Goal: Communication & Community: Answer question/provide support

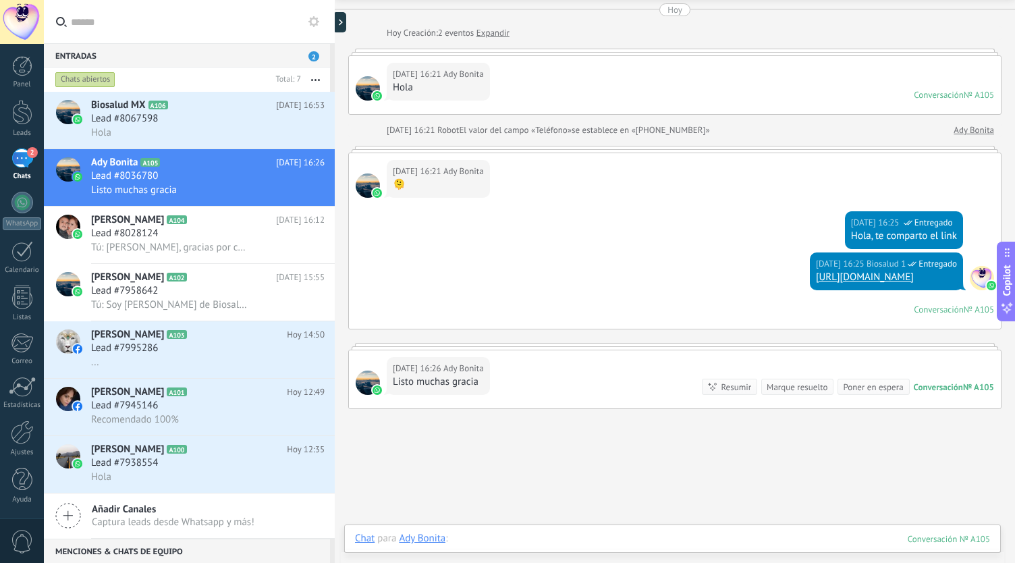
click at [533, 547] on div at bounding box center [672, 552] width 635 height 40
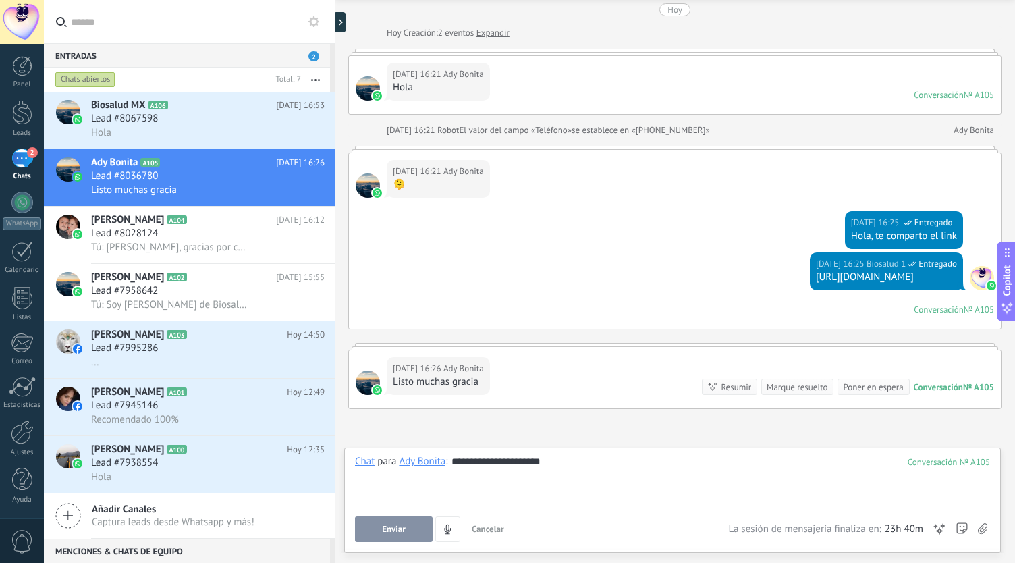
click at [374, 533] on button "Enviar" at bounding box center [394, 529] width 78 height 26
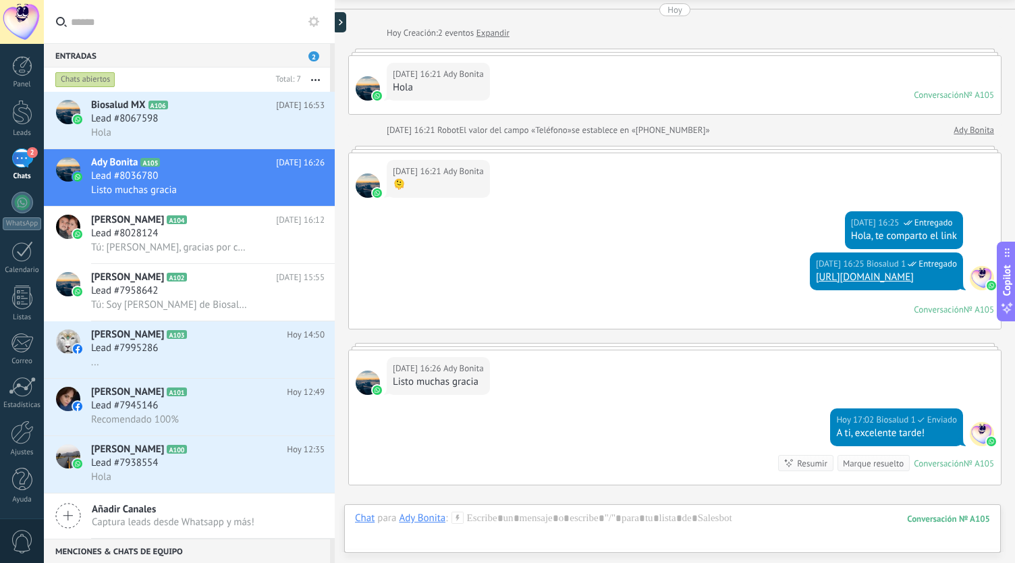
scroll to position [201, 0]
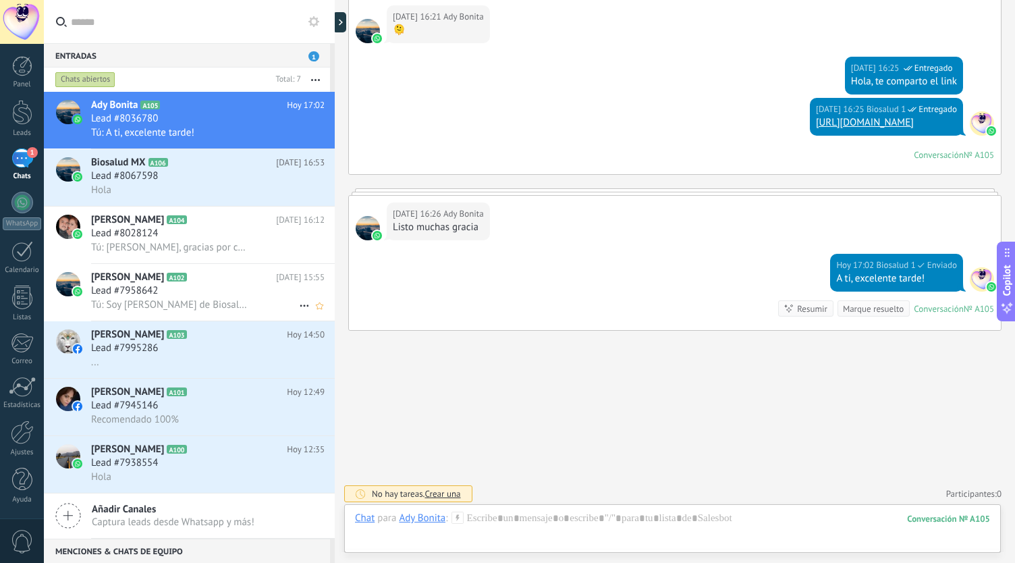
click at [217, 289] on div "Lead #7958642" at bounding box center [208, 290] width 234 height 13
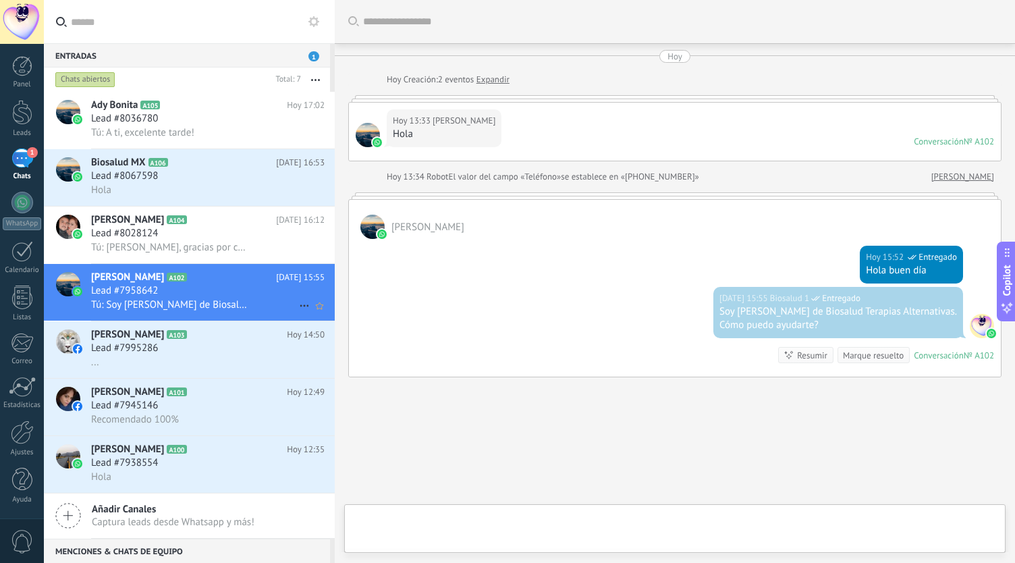
scroll to position [48, 0]
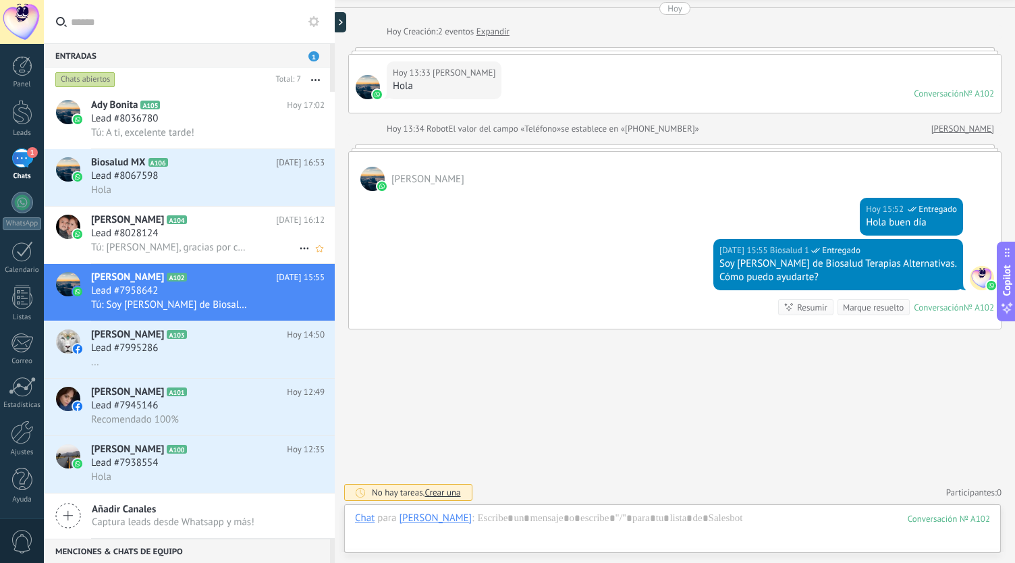
click at [237, 223] on h2 "[PERSON_NAME] A104" at bounding box center [183, 219] width 185 height 13
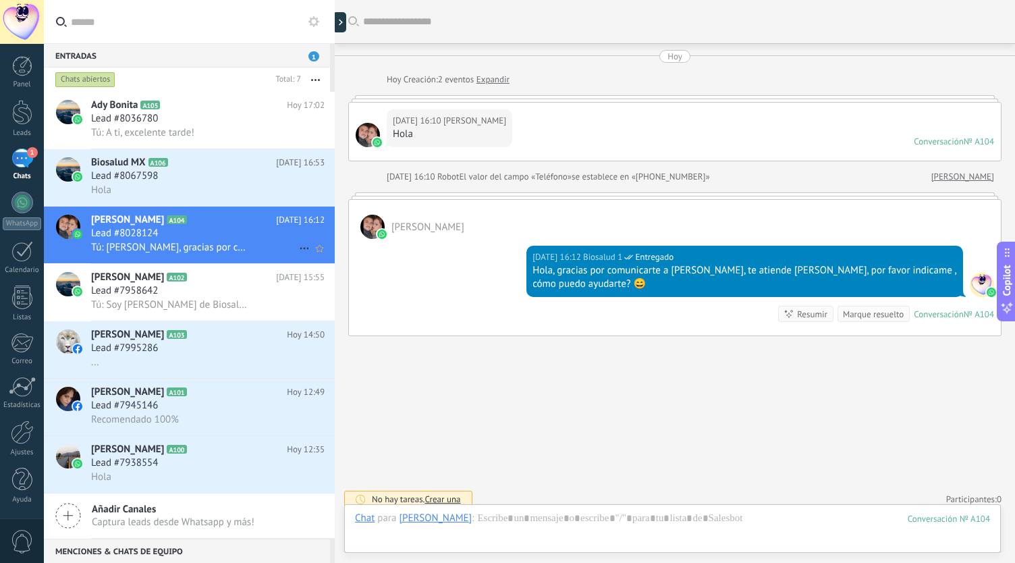
scroll to position [7, 0]
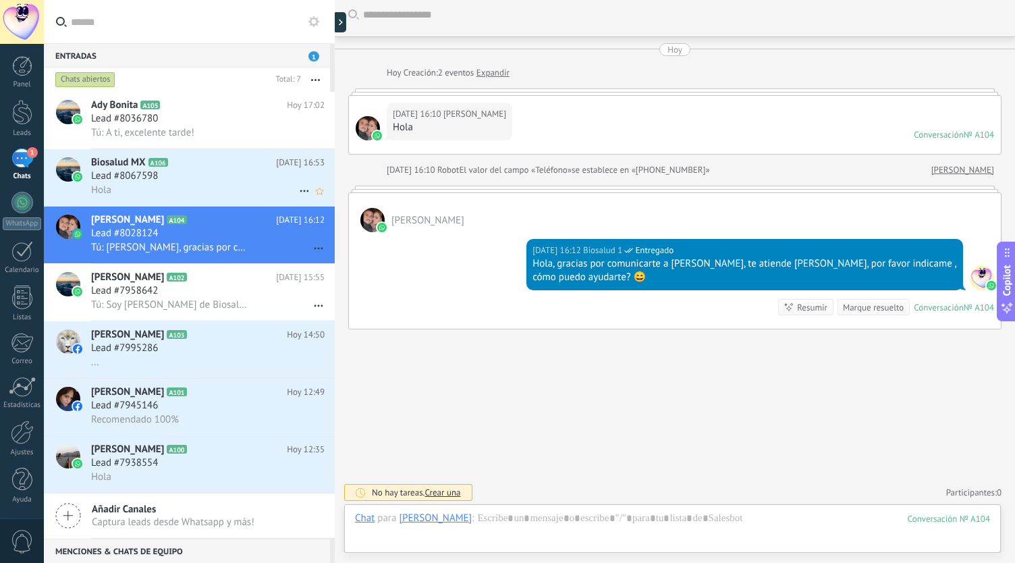
click at [81, 175] on img at bounding box center [77, 176] width 9 height 9
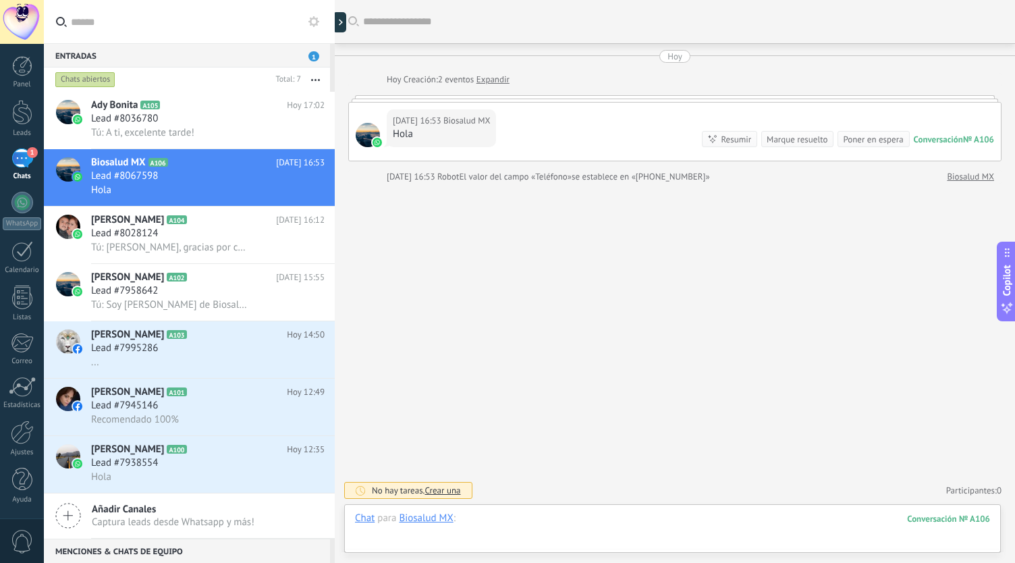
click at [526, 520] on div at bounding box center [672, 532] width 635 height 40
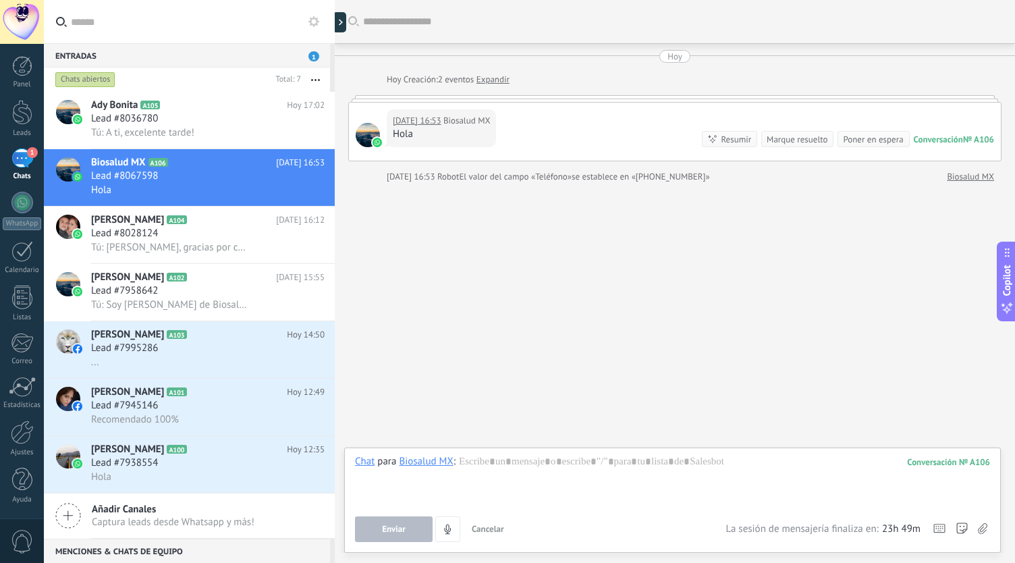
drag, startPoint x: 414, startPoint y: 101, endPoint x: 421, endPoint y: 109, distance: 10.5
click at [414, 101] on div at bounding box center [674, 98] width 653 height 7
click at [439, 122] on div "Contestar Reenviar Copiar enlace 👍 👎 ❤️ 🤔 😂" at bounding box center [449, 172] width 113 height 127
click at [368, 136] on div at bounding box center [368, 135] width 24 height 24
click at [378, 142] on img at bounding box center [377, 142] width 9 height 9
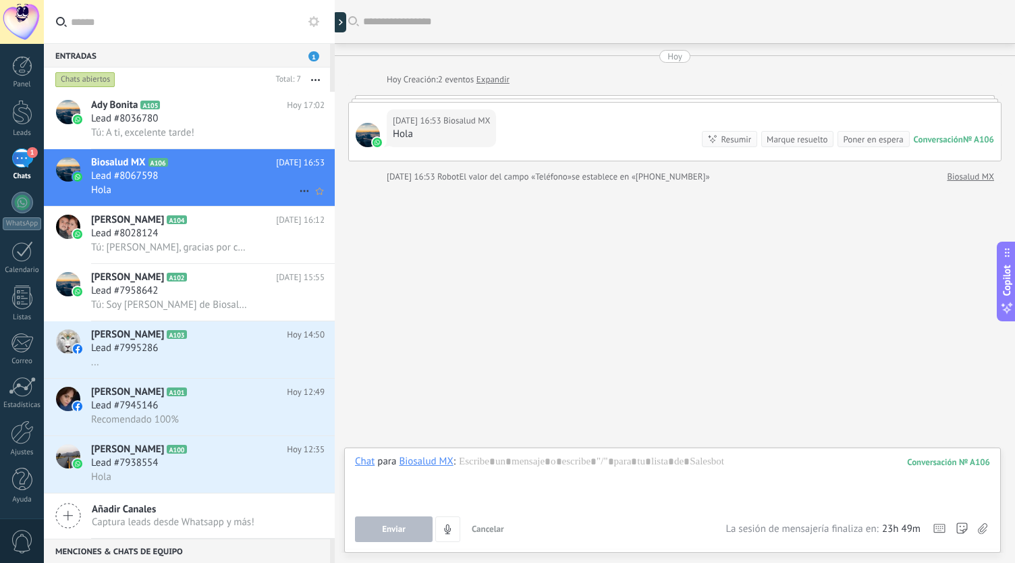
click at [116, 175] on span "Lead #8067598" at bounding box center [124, 175] width 67 height 13
click at [297, 191] on icon at bounding box center [304, 191] width 16 height 16
click at [219, 200] on div at bounding box center [507, 281] width 1015 height 563
click at [73, 169] on div at bounding box center [68, 169] width 24 height 24
click at [157, 182] on span "Lead #8067598" at bounding box center [124, 175] width 67 height 13
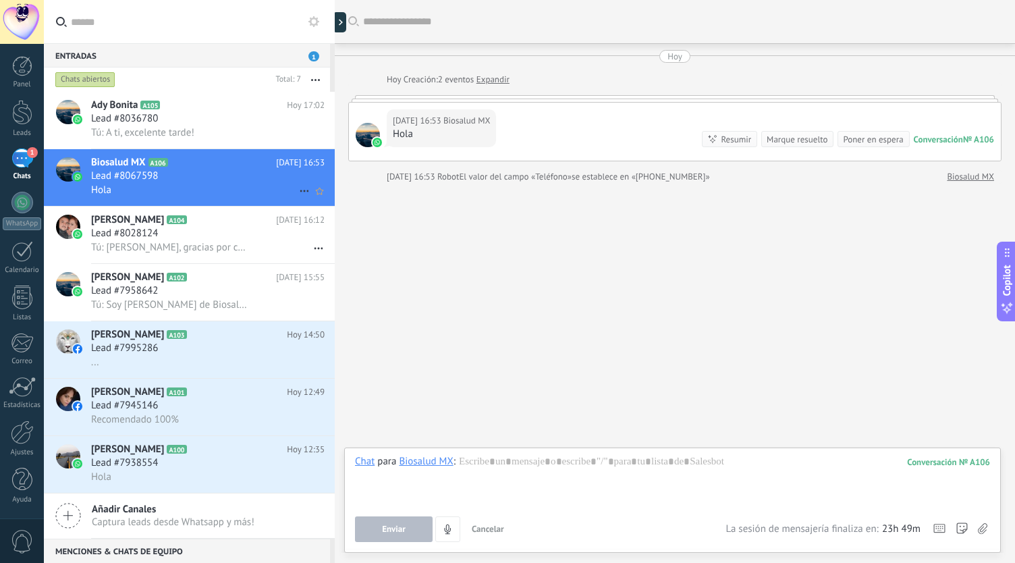
scroll to position [3, 0]
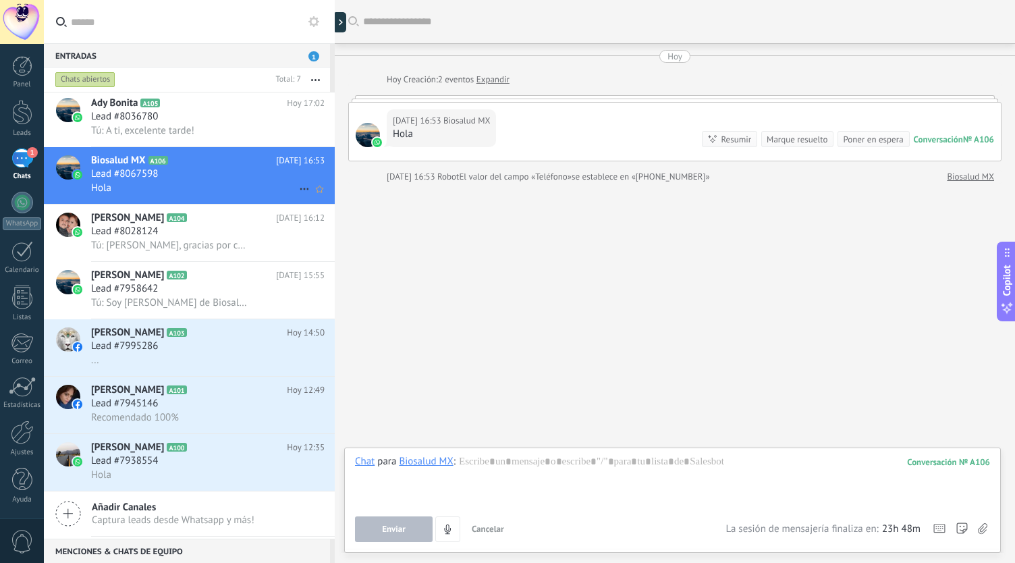
click at [217, 175] on div "Lead #8067598" at bounding box center [208, 173] width 234 height 13
click at [165, 196] on div "Biosalud MX A106 [DATE] 16:53 Lead #8067598 Hola" at bounding box center [213, 175] width 244 height 57
click at [155, 244] on span "Tú: [PERSON_NAME], gracias por comunicarte a [PERSON_NAME], te atiende [PERSON_…" at bounding box center [170, 245] width 159 height 13
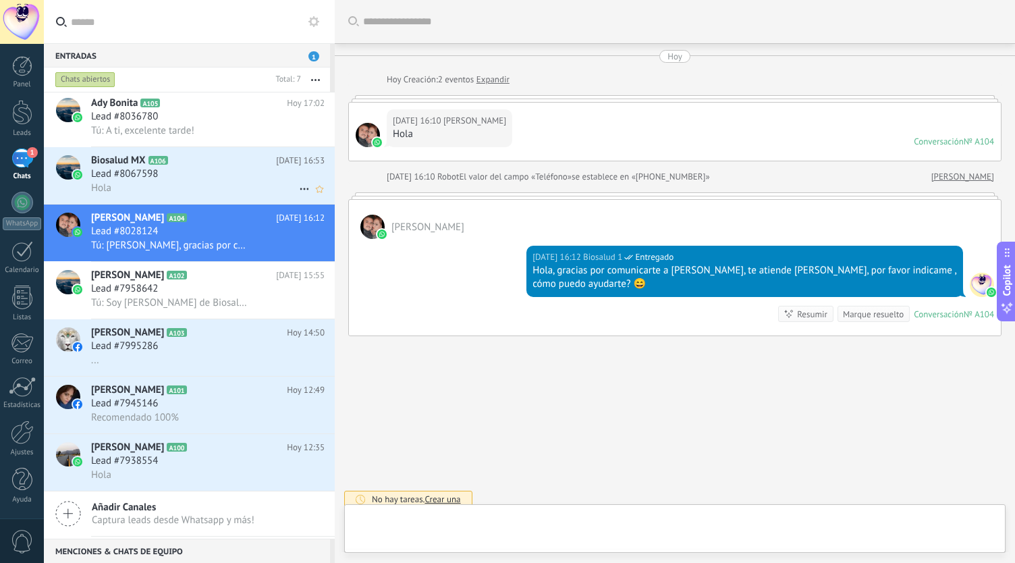
click at [159, 194] on div "Hola" at bounding box center [208, 188] width 234 height 14
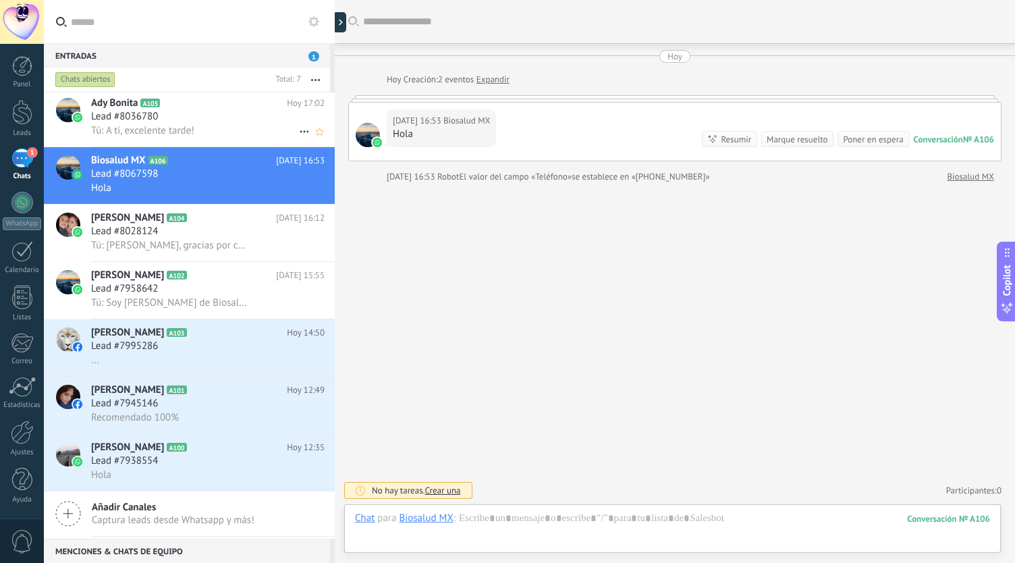
click at [171, 118] on div "Lead #8036780" at bounding box center [208, 116] width 234 height 13
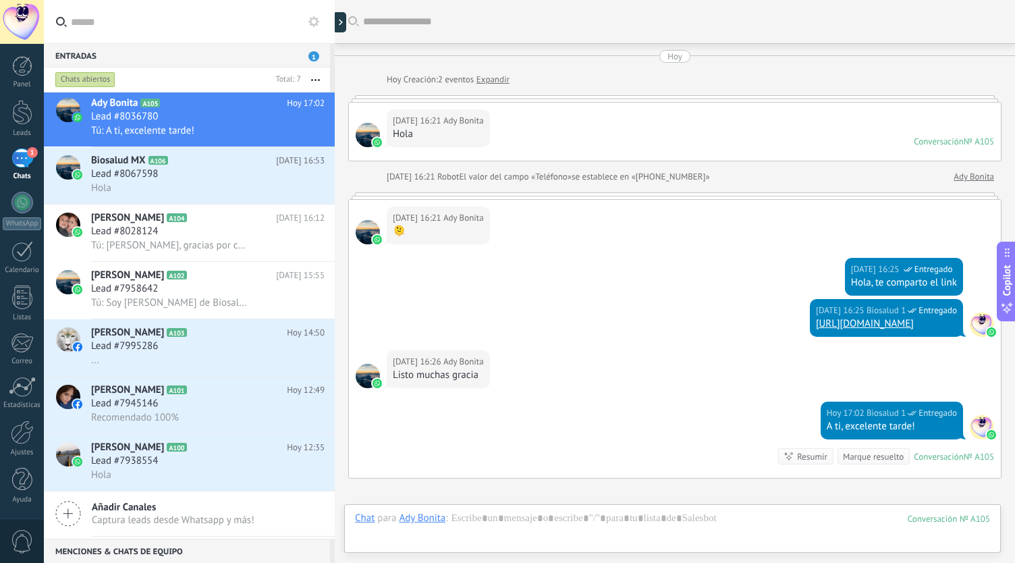
scroll to position [149, 0]
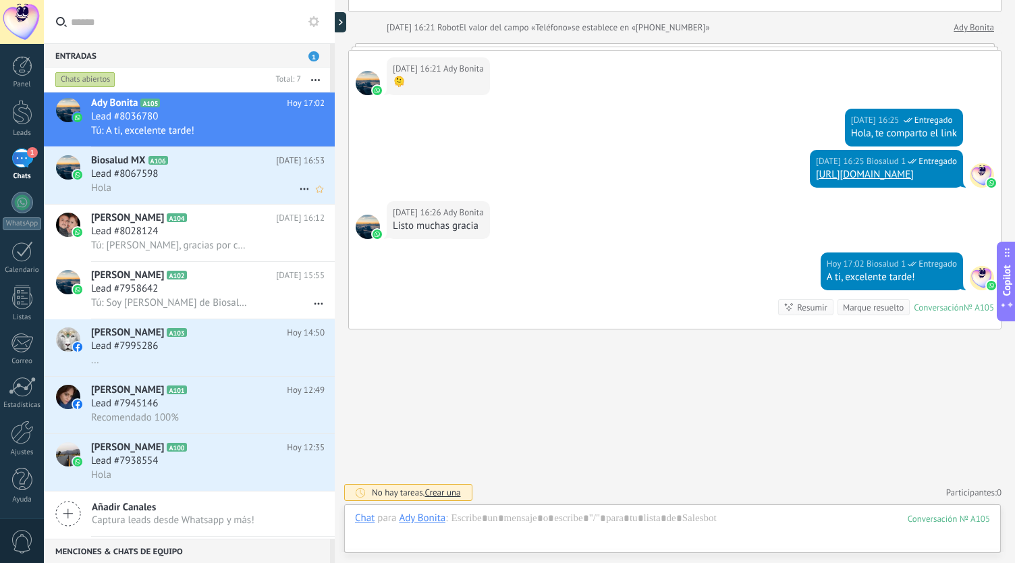
click at [189, 157] on h2 "Biosalud MX A106" at bounding box center [183, 160] width 185 height 13
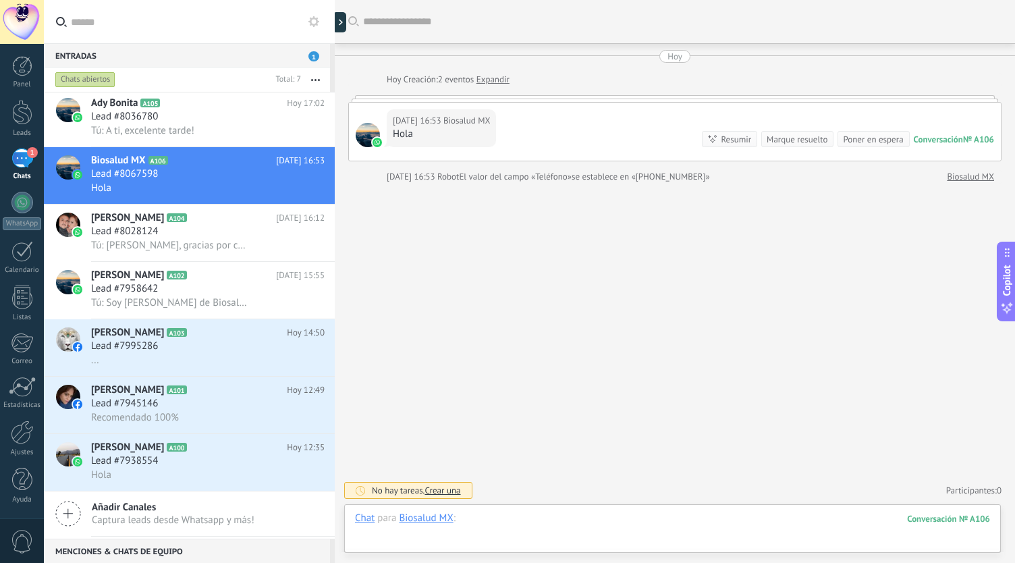
click at [487, 523] on div at bounding box center [672, 532] width 635 height 40
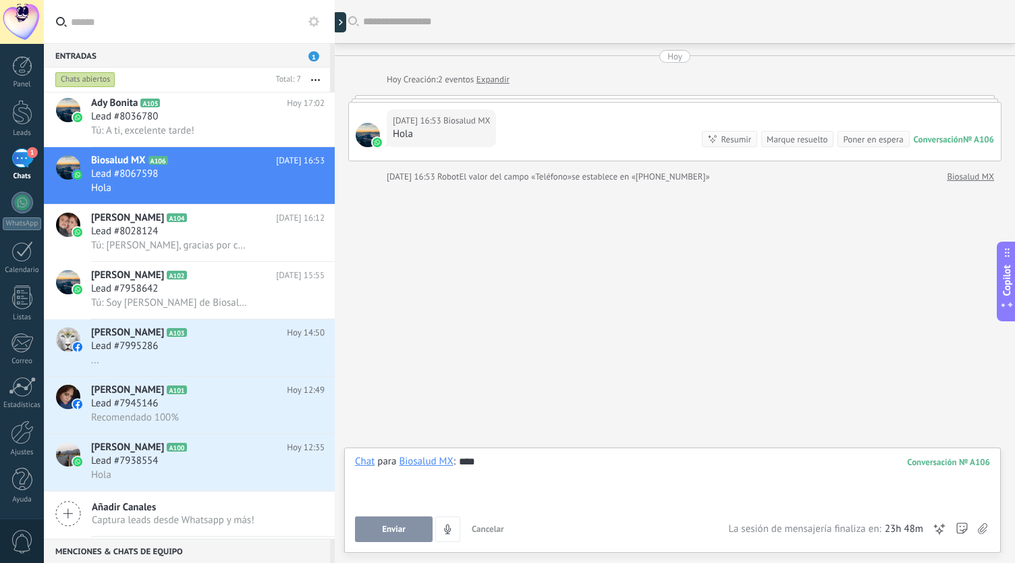
click at [386, 538] on button "Enviar" at bounding box center [394, 529] width 78 height 26
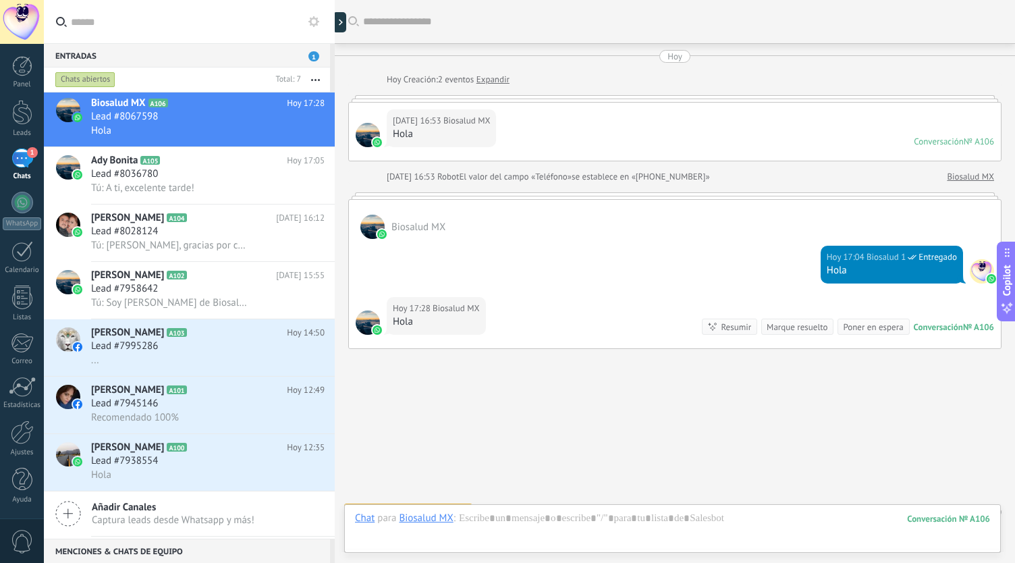
scroll to position [20, 0]
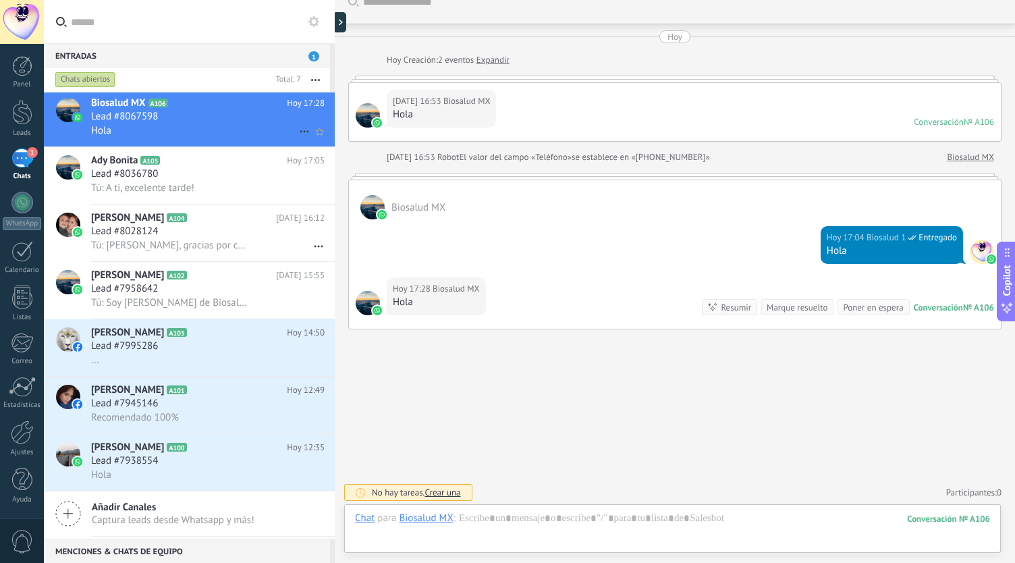
click at [177, 128] on div "Hola" at bounding box center [208, 131] width 234 height 14
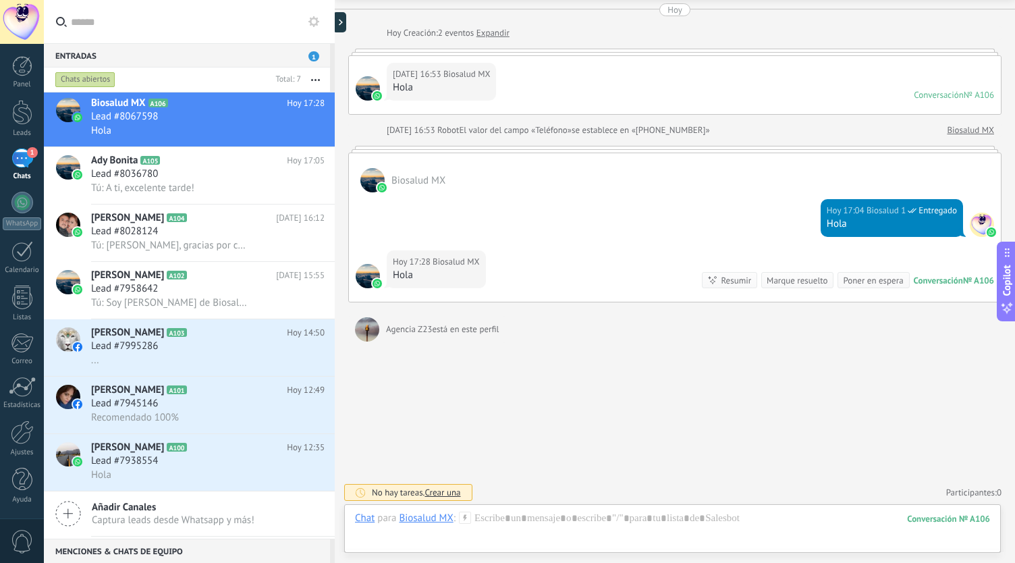
scroll to position [190, 0]
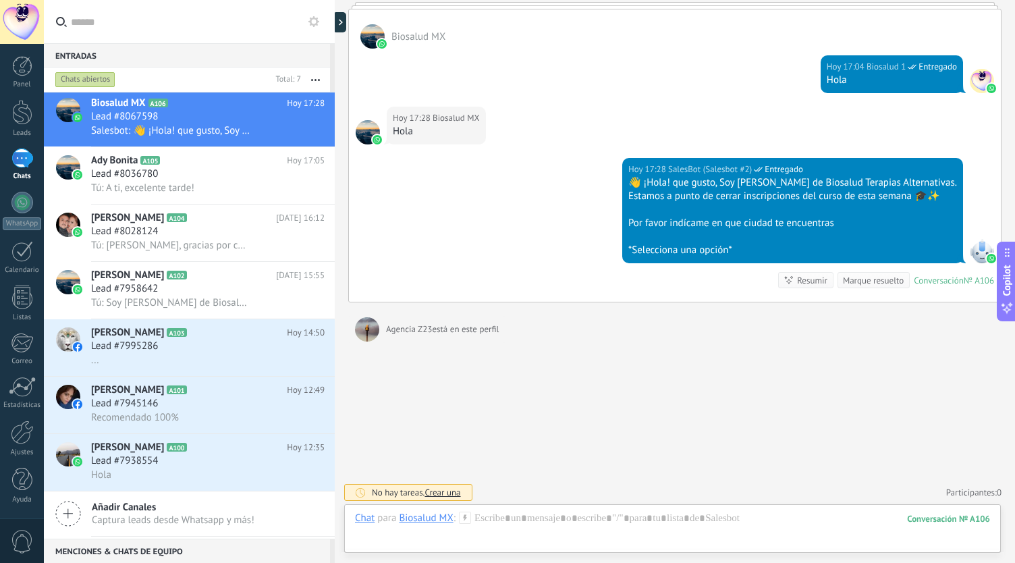
click at [674, 256] on div "[DATE] 17:28 SalesBot (Salesbot #2) Entregado 👋 ¡Hola! que gusto, Soy [PERSON_N…" at bounding box center [792, 210] width 341 height 105
click at [678, 250] on div "*Selecciona una opción*" at bounding box center [792, 250] width 329 height 13
drag, startPoint x: 755, startPoint y: 247, endPoint x: 648, endPoint y: 253, distance: 106.8
click at [648, 253] on div "*Selecciona una opción*" at bounding box center [792, 250] width 329 height 13
click at [681, 300] on div "Buscar Carga más [DATE] [DATE] Creación: 2 eventos Expandir [DATE] 16:53 Biosal…" at bounding box center [675, 187] width 680 height 755
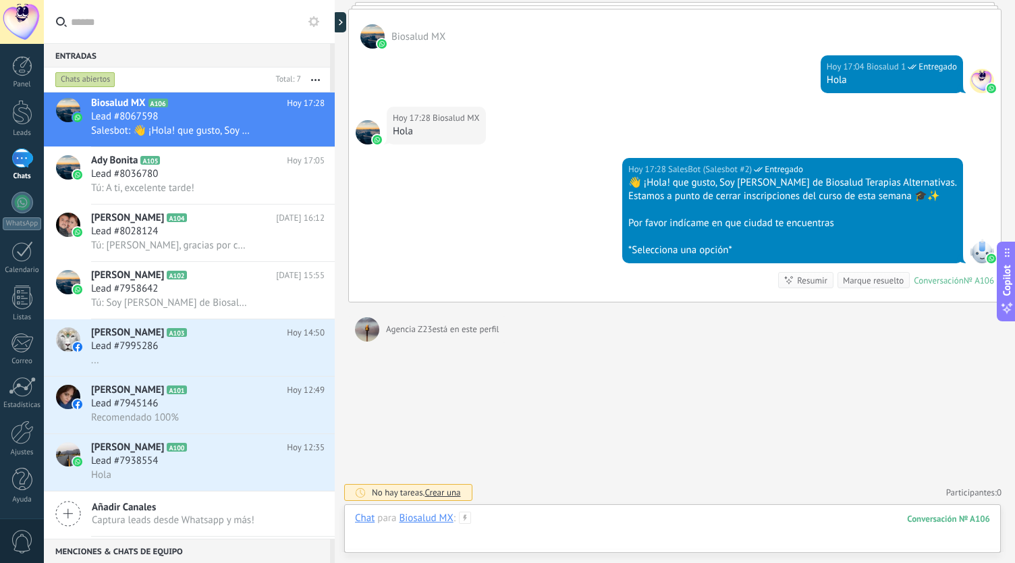
click at [508, 526] on div at bounding box center [672, 532] width 635 height 40
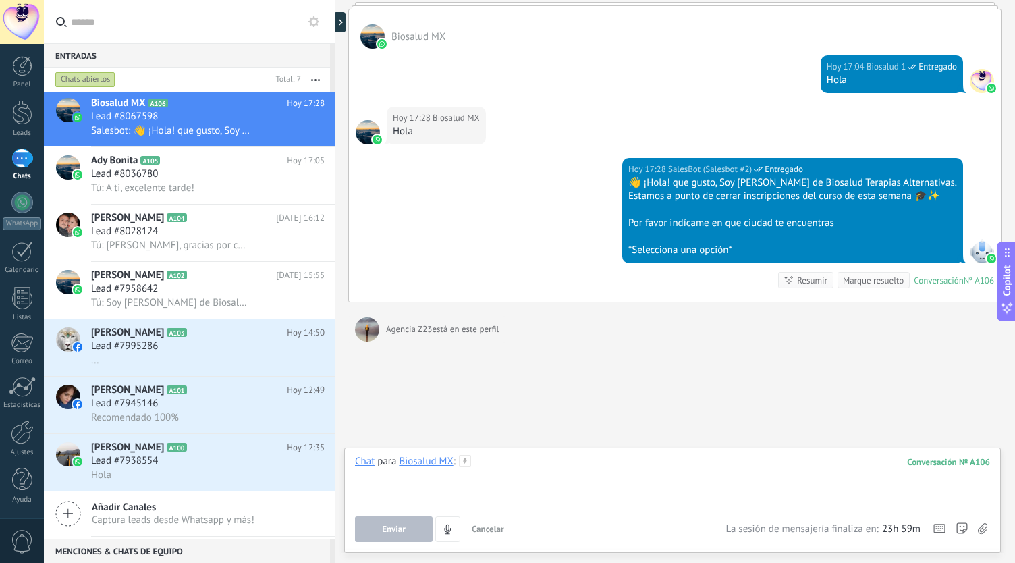
click at [548, 481] on div at bounding box center [672, 480] width 635 height 51
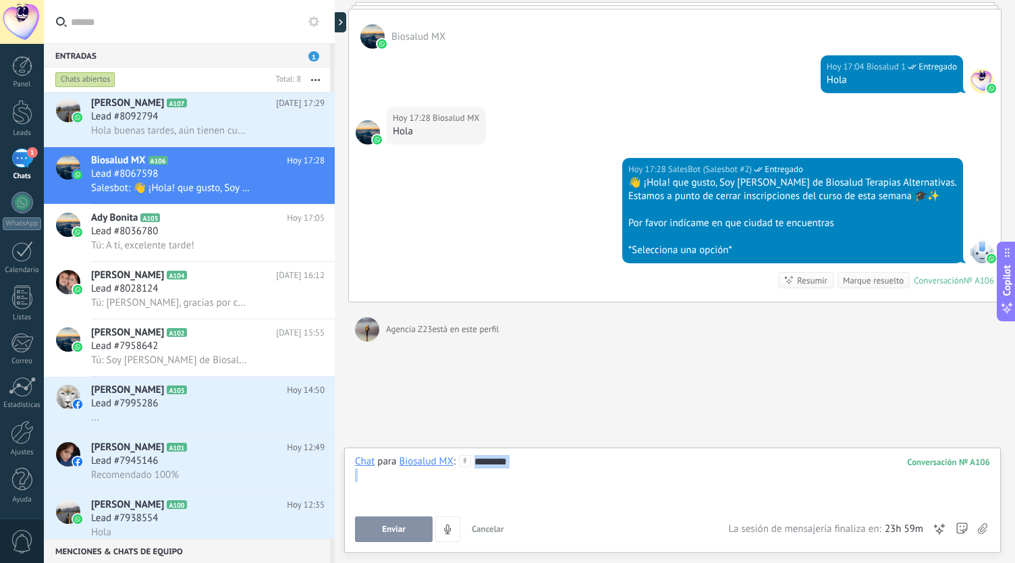
drag, startPoint x: 524, startPoint y: 466, endPoint x: 467, endPoint y: 461, distance: 57.0
click at [467, 461] on div "Chat para Biosalud MX : 106 *******" at bounding box center [672, 480] width 635 height 51
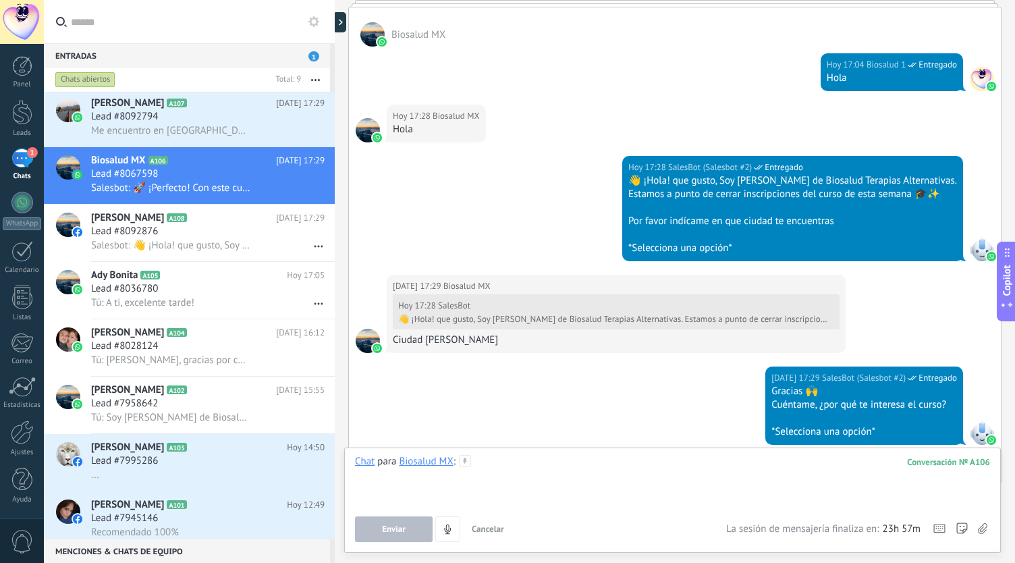
scroll to position [395, 0]
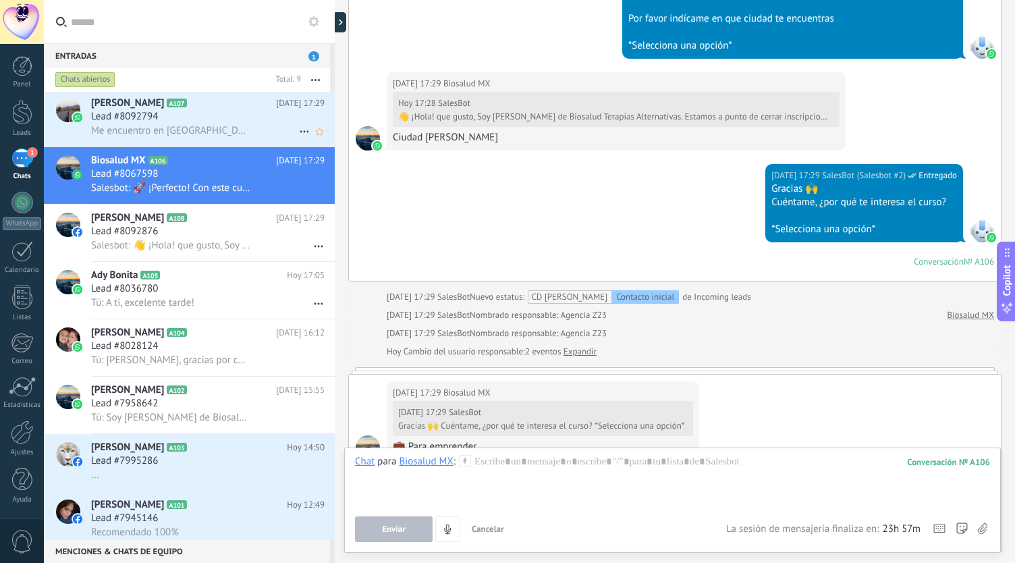
click at [171, 133] on span "Me encuentro en [GEOGRAPHIC_DATA]" at bounding box center [170, 130] width 159 height 13
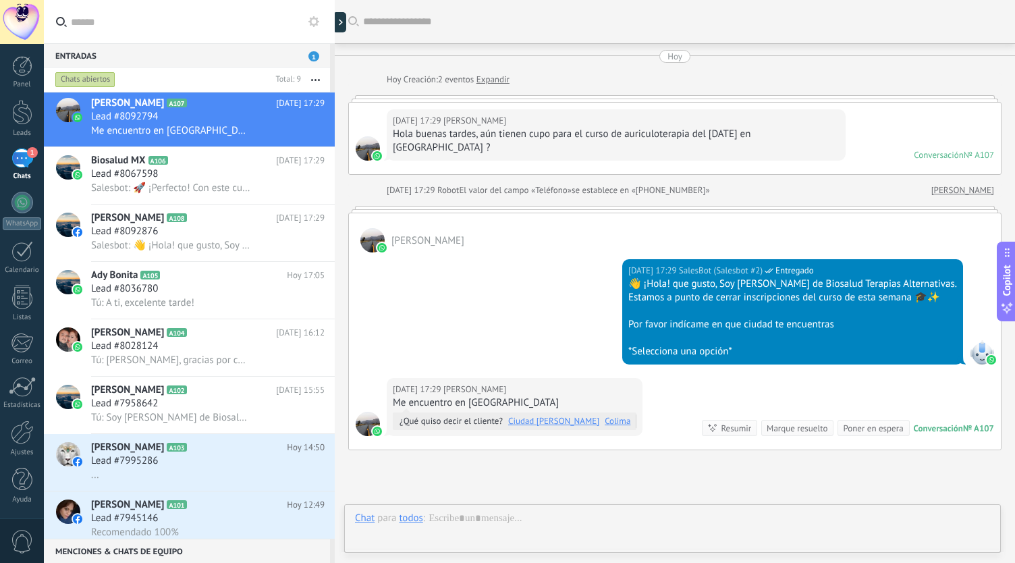
scroll to position [107, 0]
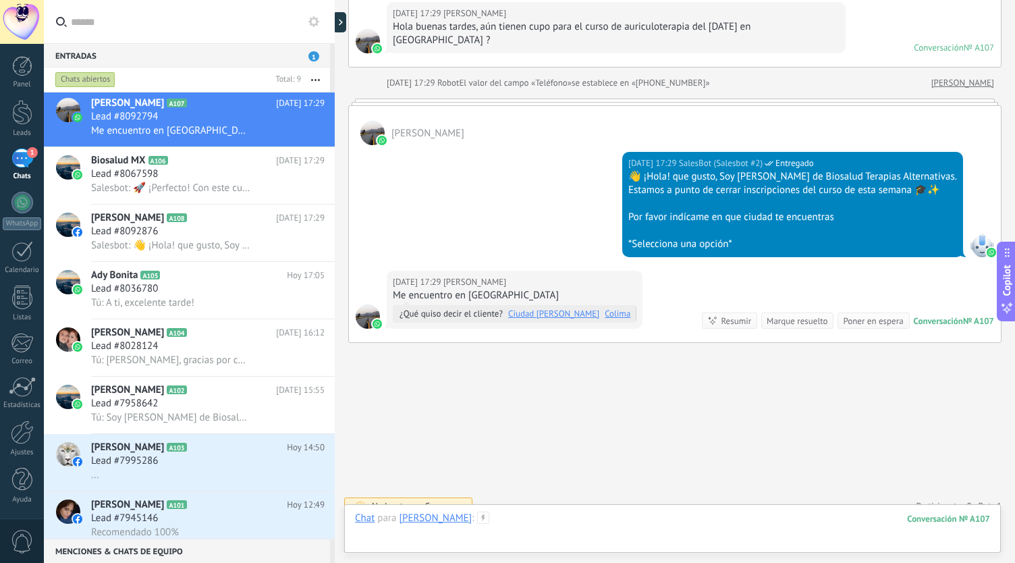
click at [516, 520] on div at bounding box center [672, 532] width 635 height 40
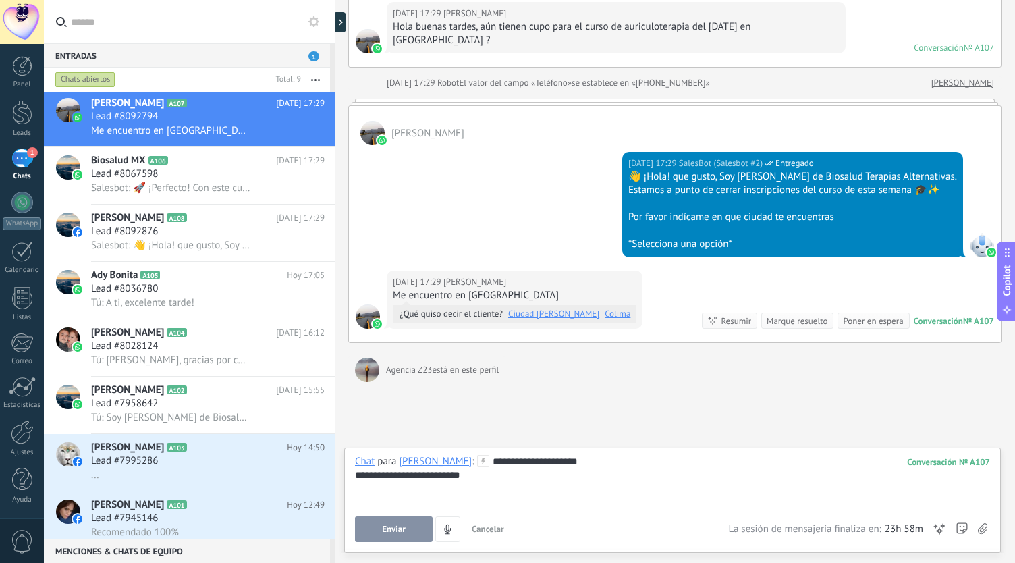
click at [407, 532] on button "Enviar" at bounding box center [394, 529] width 78 height 26
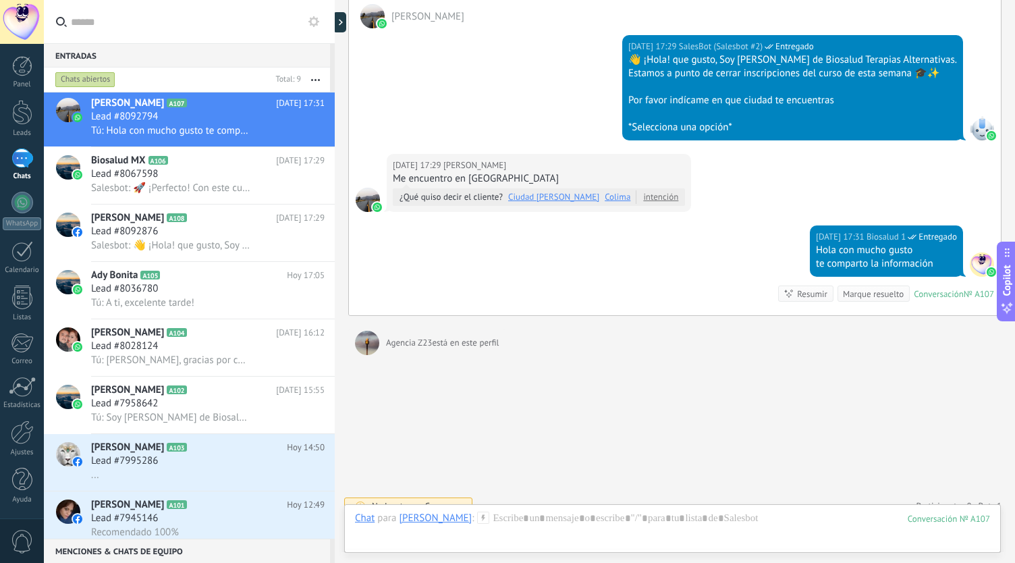
scroll to position [197, 0]
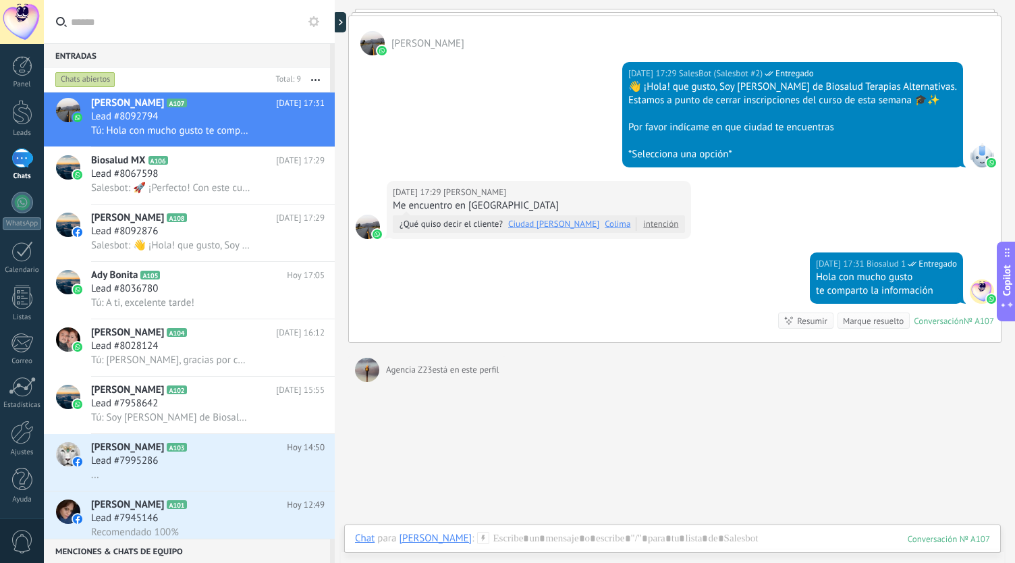
click at [528, 550] on div at bounding box center [672, 556] width 657 height 13
click at [527, 538] on div at bounding box center [672, 552] width 635 height 40
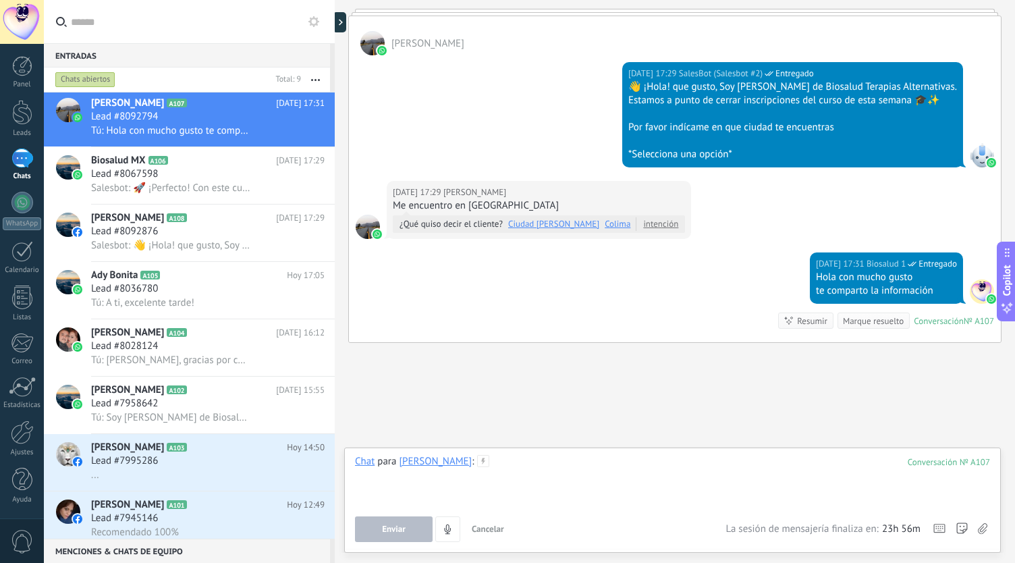
drag, startPoint x: 527, startPoint y: 537, endPoint x: 476, endPoint y: 465, distance: 88.0
click at [476, 465] on div at bounding box center [672, 480] width 635 height 51
paste div
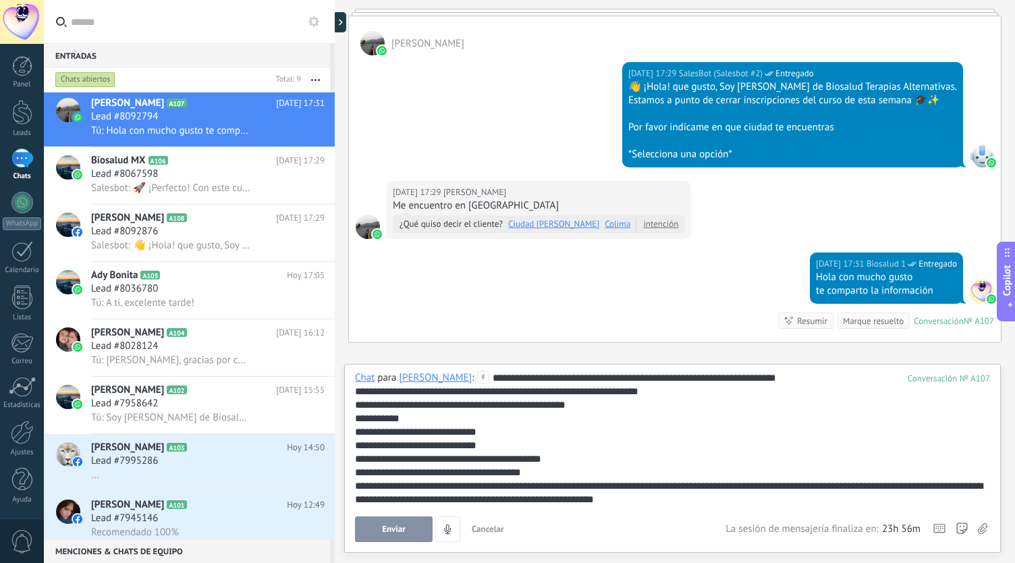
click at [609, 407] on div "**********" at bounding box center [673, 404] width 636 height 13
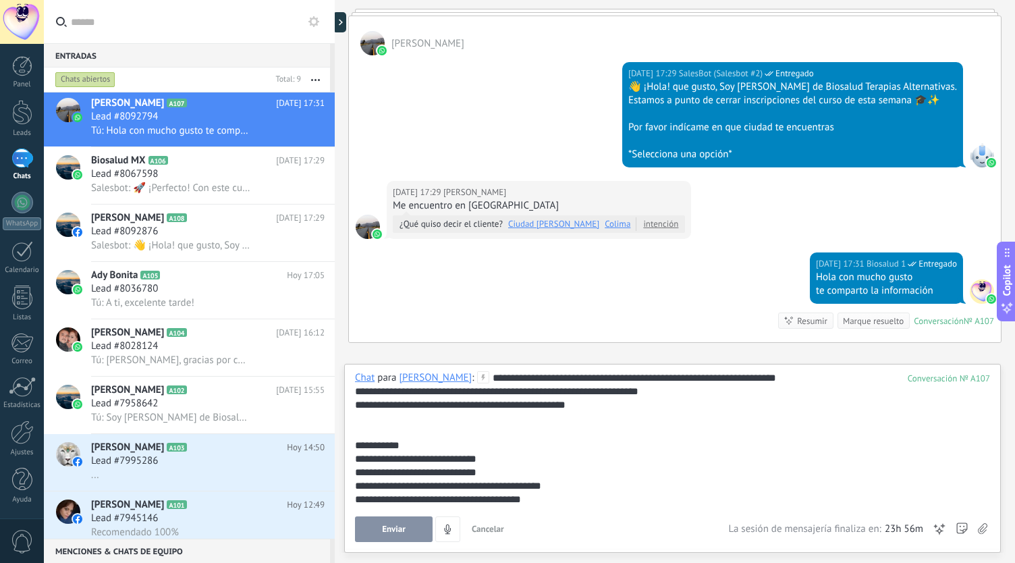
scroll to position [27, 0]
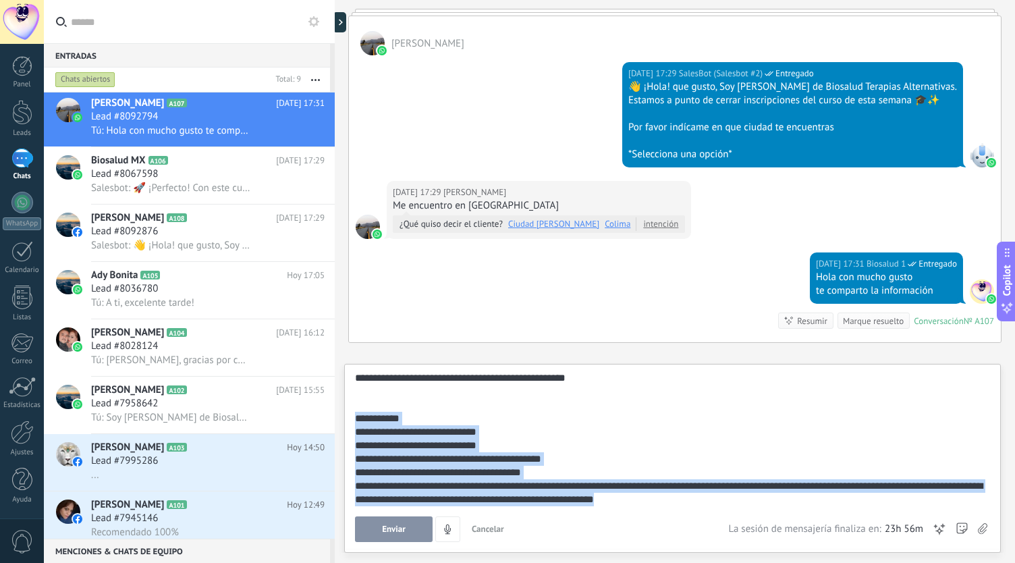
drag, startPoint x: 354, startPoint y: 416, endPoint x: 802, endPoint y: 530, distance: 461.6
click at [802, 530] on div "**********" at bounding box center [672, 456] width 635 height 171
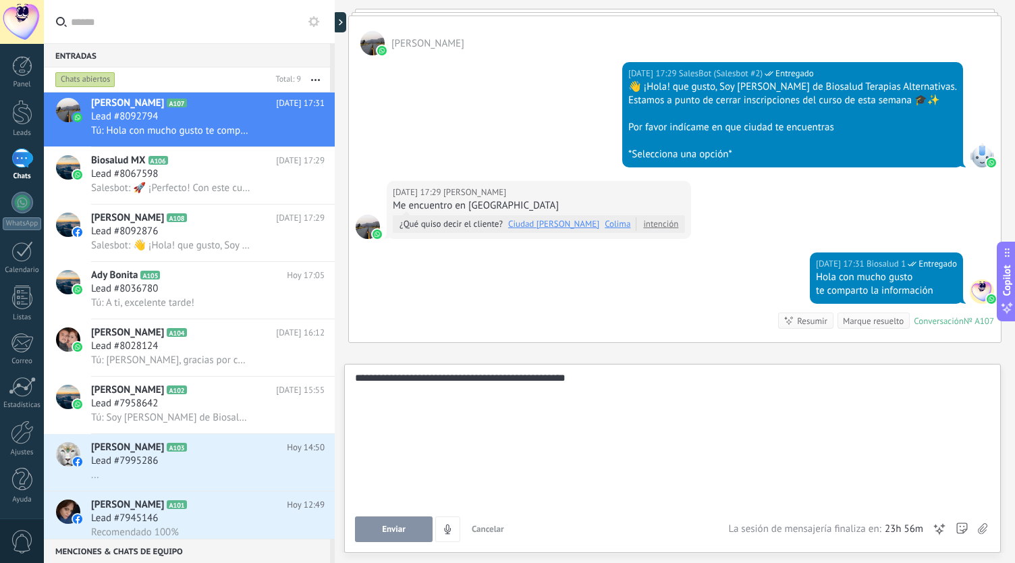
scroll to position [0, 0]
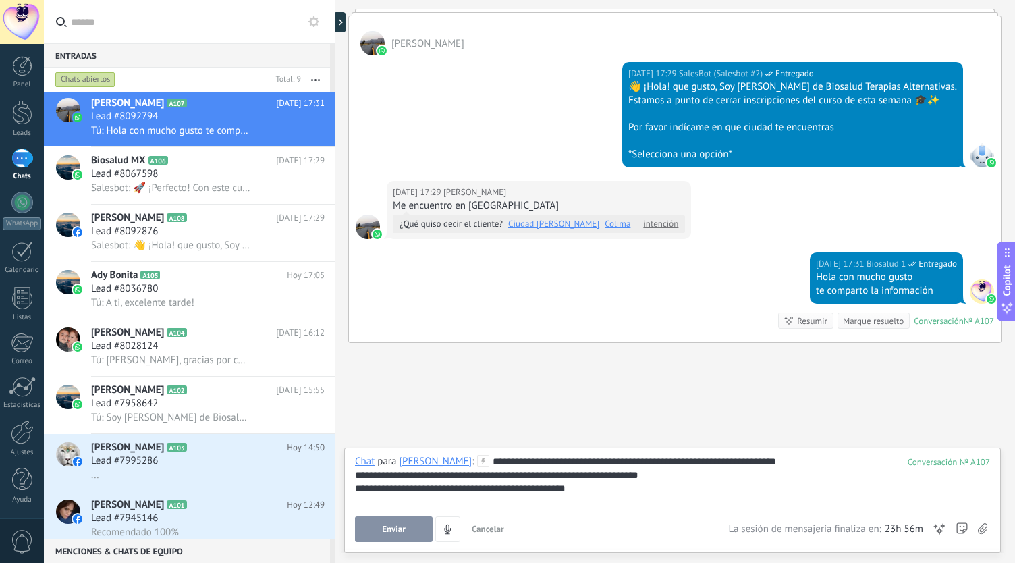
click at [979, 531] on use at bounding box center [982, 528] width 9 height 11
click at [0, 0] on input "file" at bounding box center [0, 0] width 0 height 0
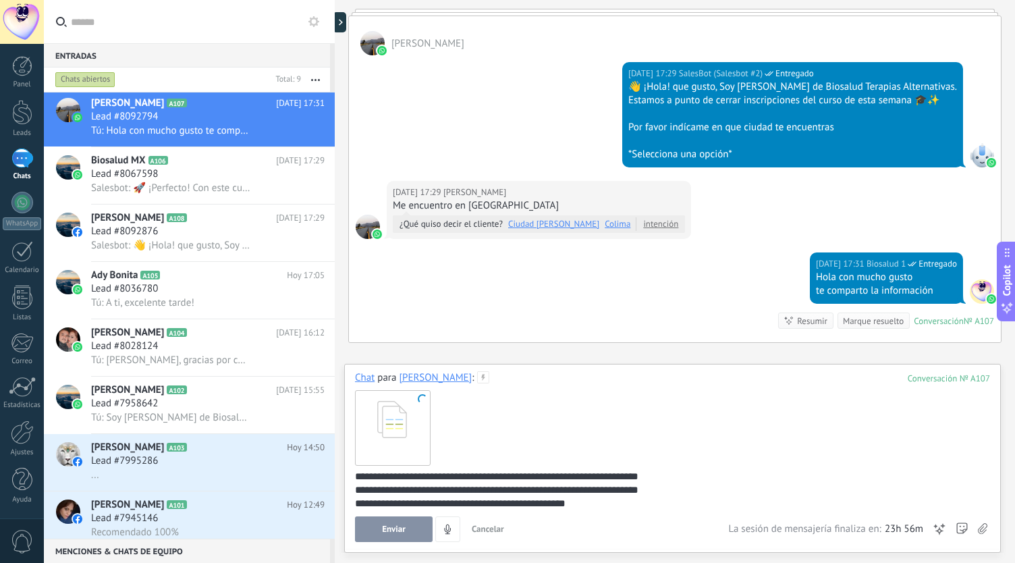
scroll to position [4, 0]
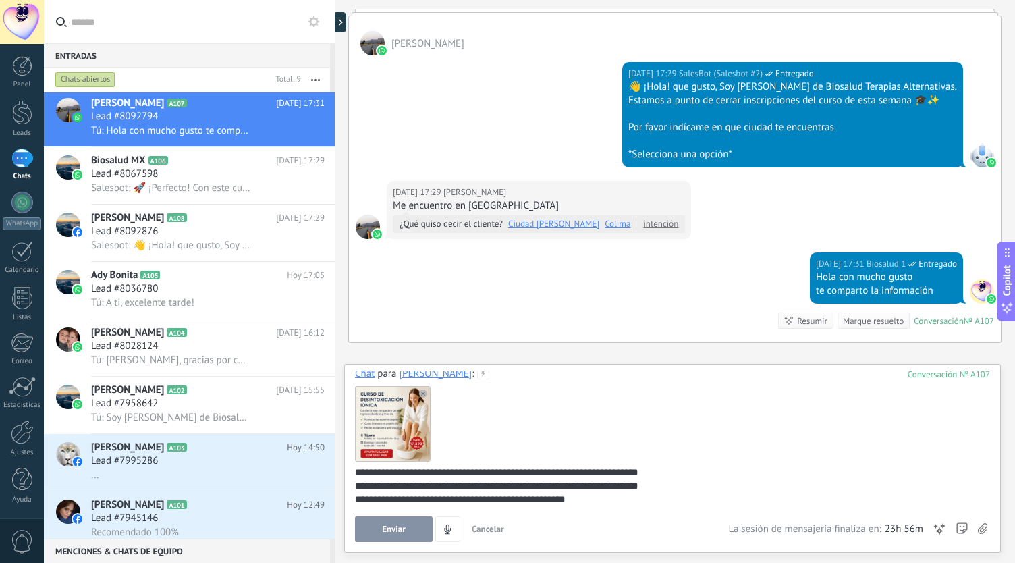
click at [399, 526] on span "Enviar" at bounding box center [394, 528] width 24 height 9
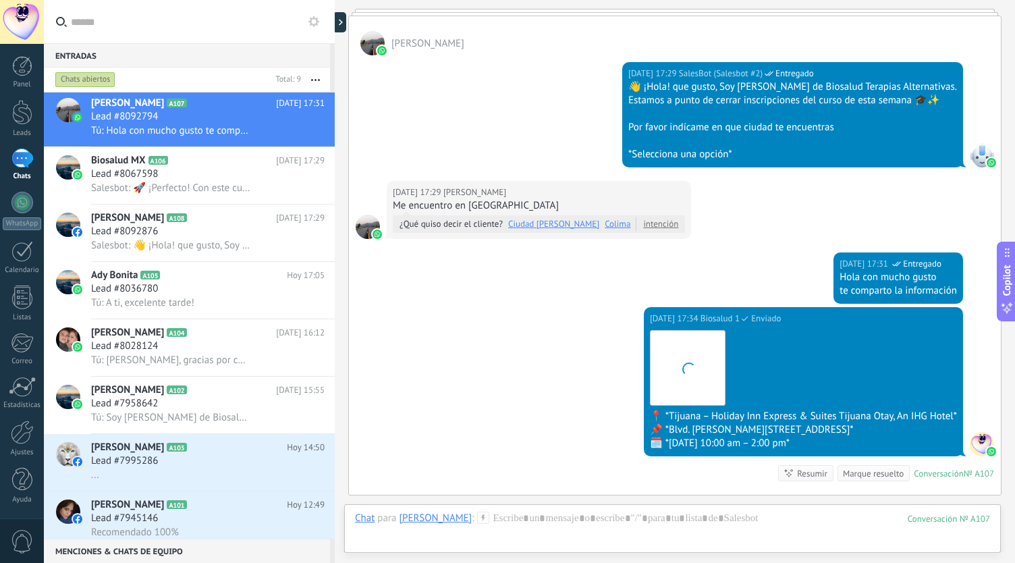
scroll to position [349, 0]
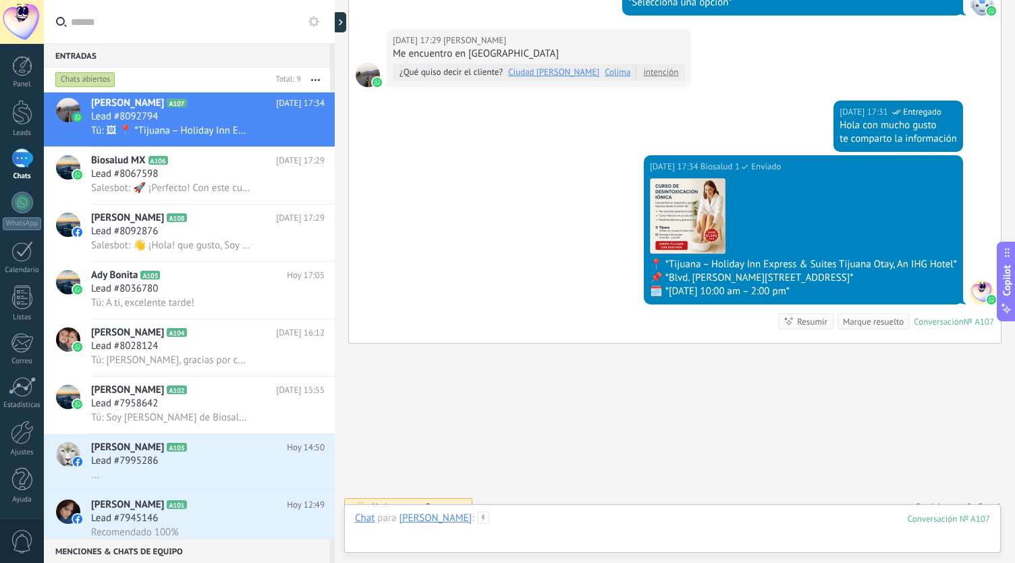
click at [478, 523] on div at bounding box center [672, 532] width 635 height 40
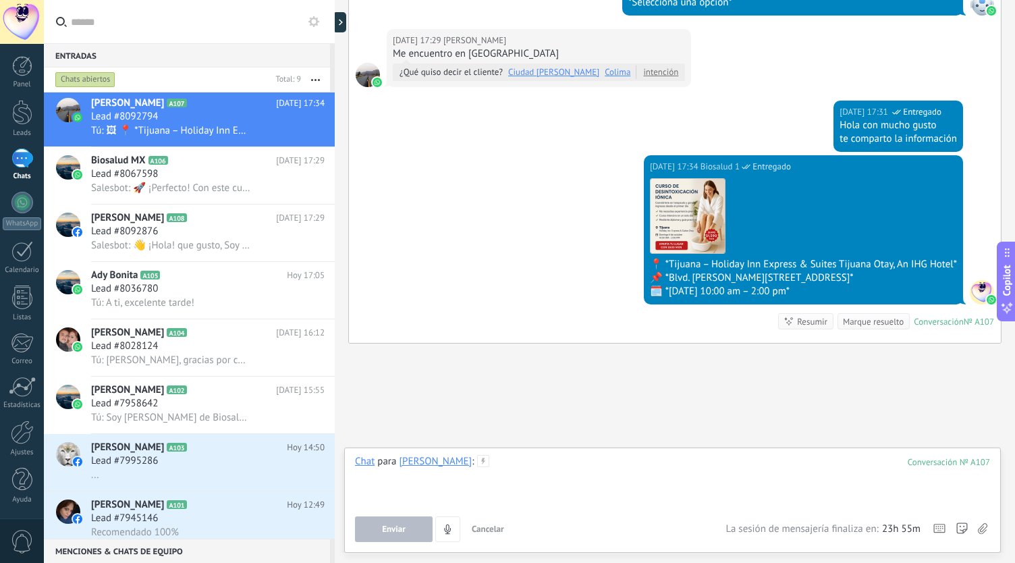
paste div
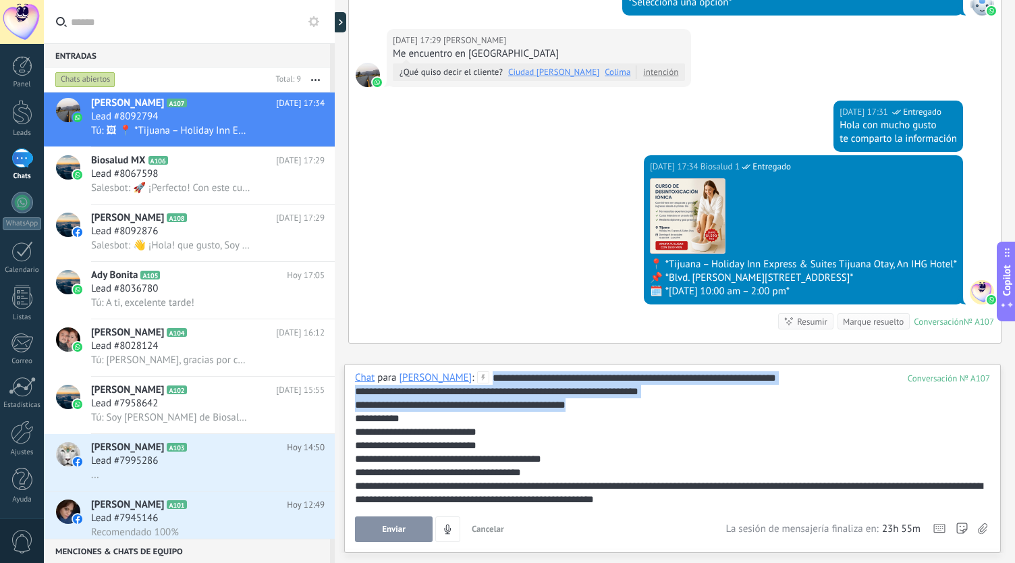
drag, startPoint x: 514, startPoint y: 396, endPoint x: 454, endPoint y: 371, distance: 65.1
click at [450, 371] on div "**********" at bounding box center [672, 458] width 657 height 189
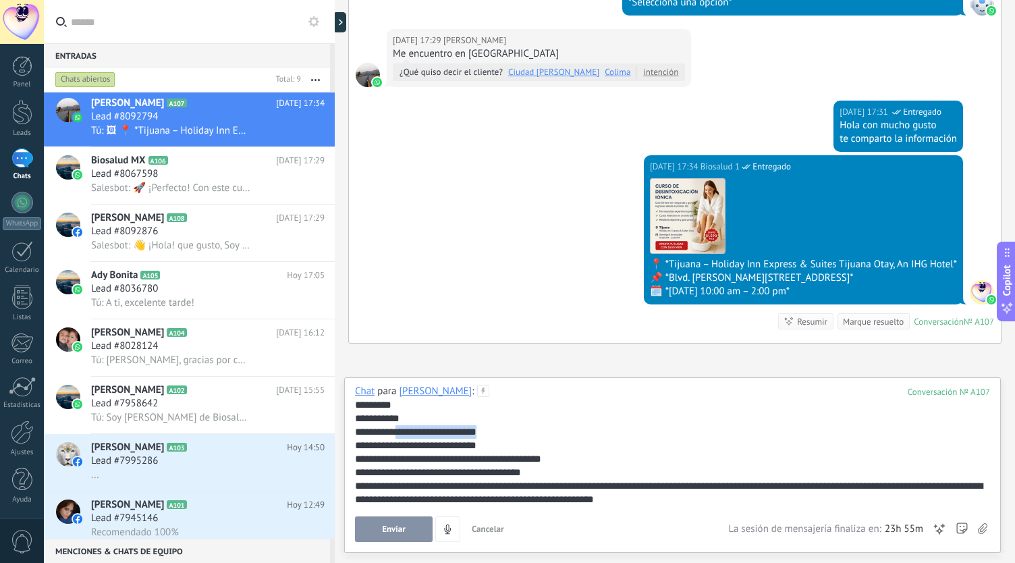
drag, startPoint x: 487, startPoint y: 437, endPoint x: 403, endPoint y: 435, distance: 83.7
click at [403, 435] on div "**********" at bounding box center [673, 431] width 636 height 13
drag, startPoint x: 499, startPoint y: 445, endPoint x: 433, endPoint y: 441, distance: 65.6
click at [433, 441] on div "**********" at bounding box center [673, 445] width 636 height 13
click at [541, 472] on div "**********" at bounding box center [673, 472] width 636 height 13
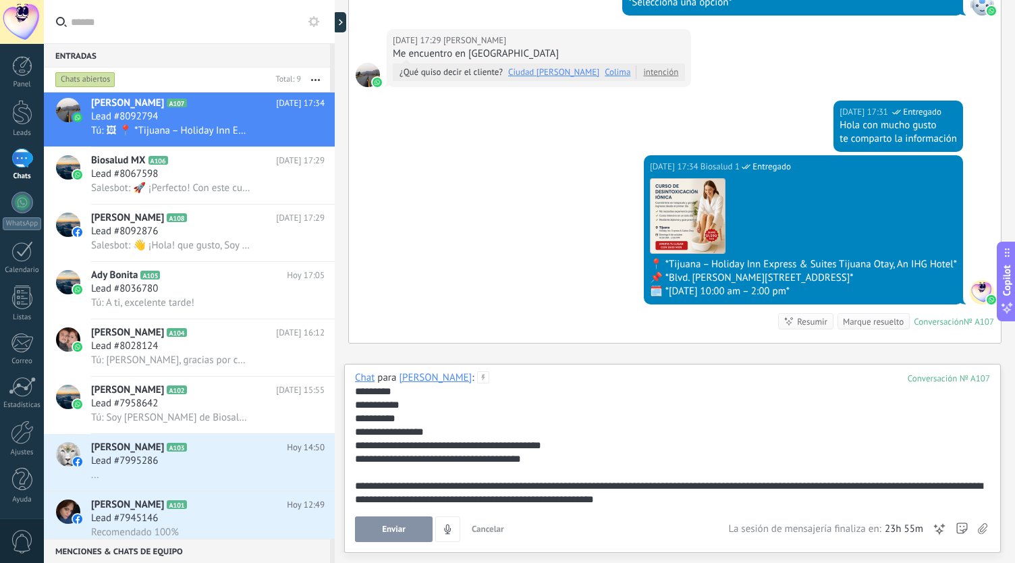
click at [398, 531] on span "Enviar" at bounding box center [394, 528] width 24 height 9
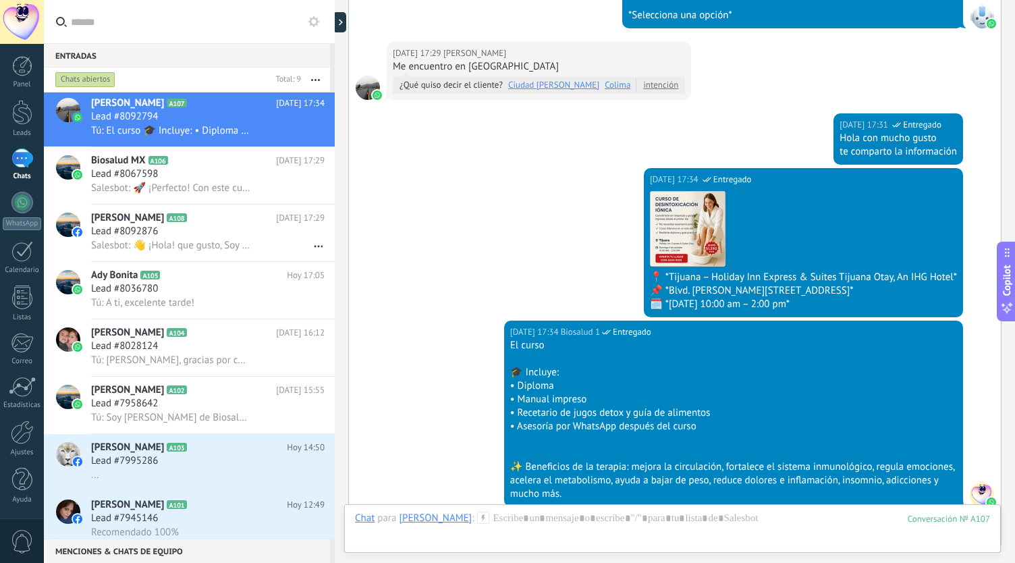
scroll to position [539, 0]
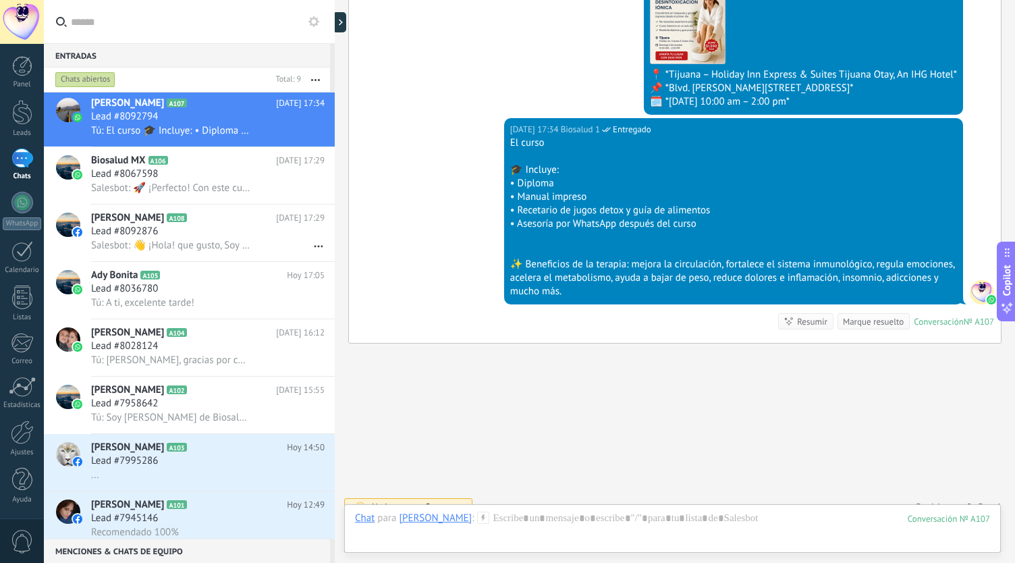
click at [506, 510] on div "Chat Correo Nota Tarea Chat para [PERSON_NAME] : 107 Enviar Cancelar Rastrear c…" at bounding box center [672, 528] width 657 height 49
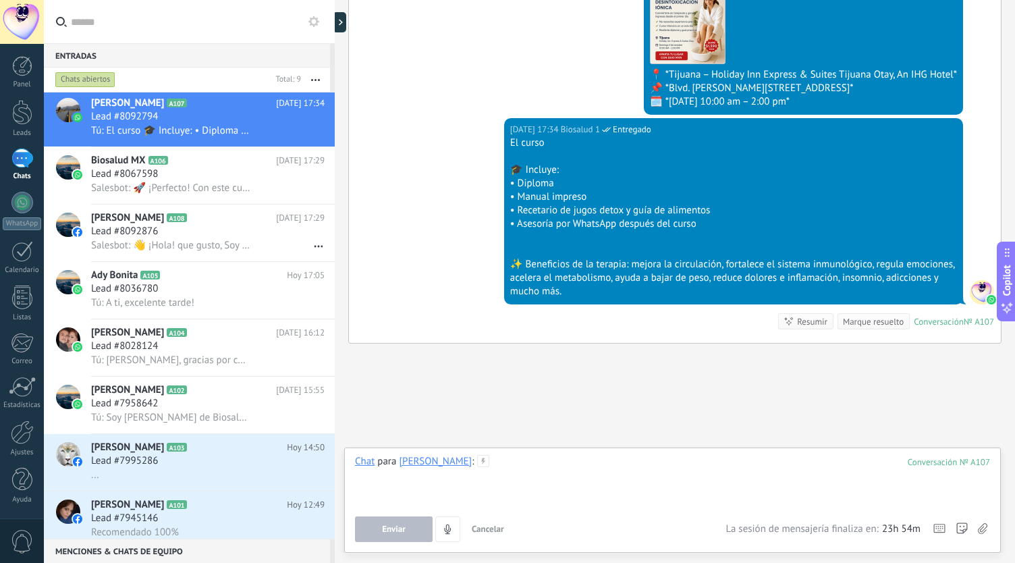
click at [519, 484] on div at bounding box center [672, 480] width 635 height 51
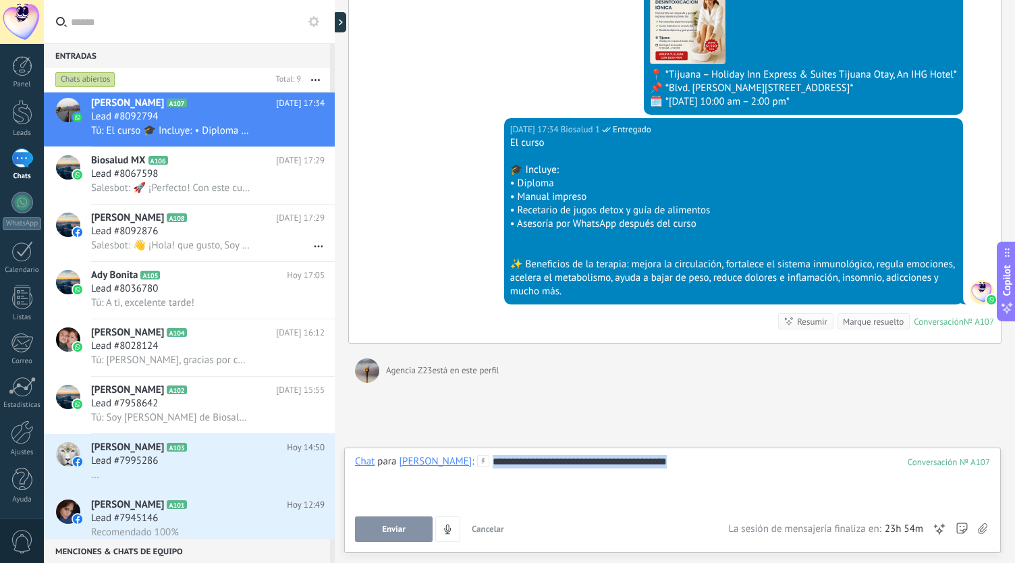
drag, startPoint x: 652, startPoint y: 460, endPoint x: 447, endPoint y: 452, distance: 205.3
click at [447, 452] on div "**********" at bounding box center [672, 499] width 657 height 105
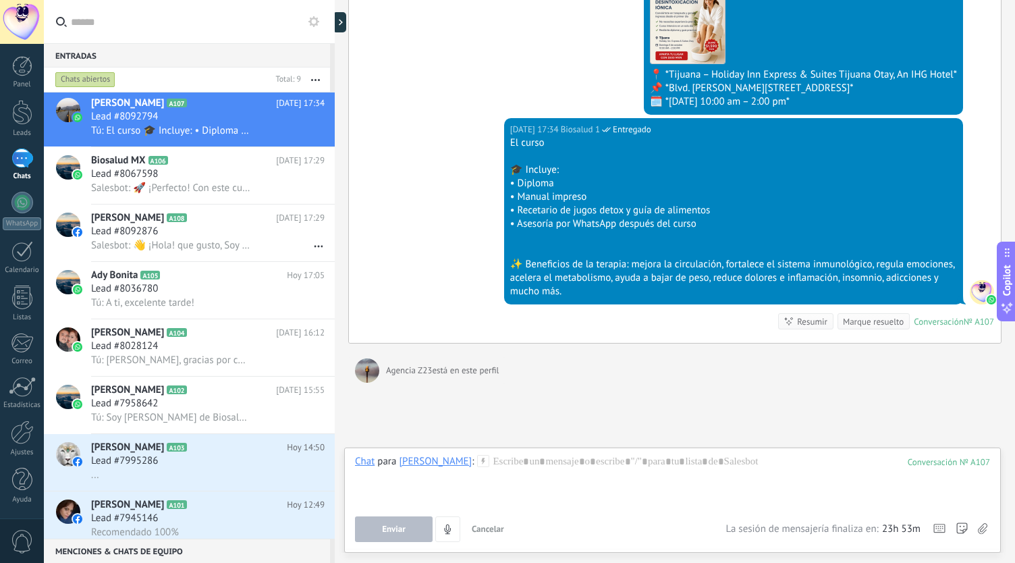
click at [988, 533] on div "Enviar Cancelar Rastrear clics en links ? Reducir links largos y rastrear clics…" at bounding box center [672, 529] width 635 height 26
click at [985, 533] on icon at bounding box center [982, 528] width 9 height 11
click at [0, 0] on input "file" at bounding box center [0, 0] width 0 height 0
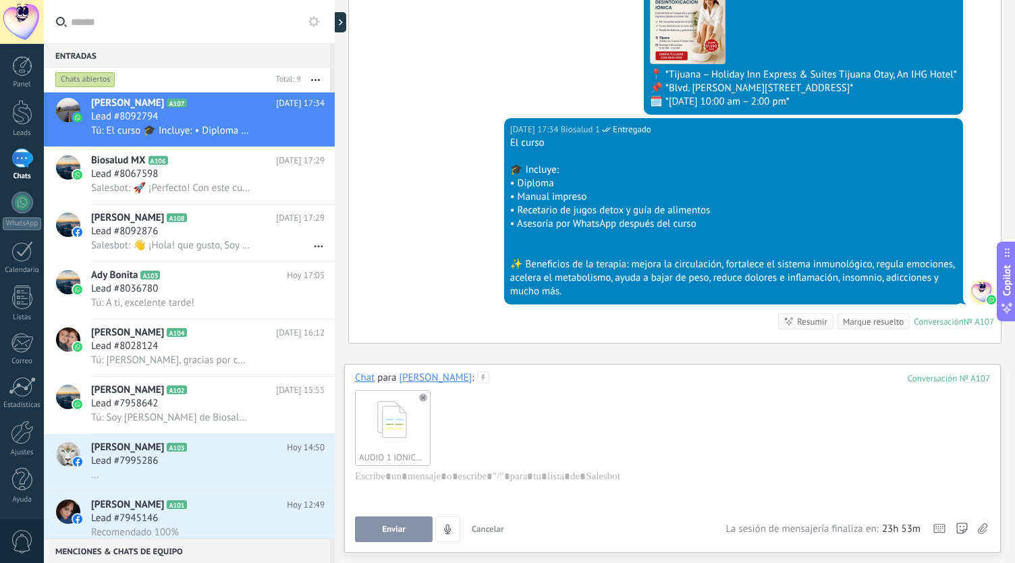
click at [385, 523] on button "Enviar" at bounding box center [394, 529] width 78 height 26
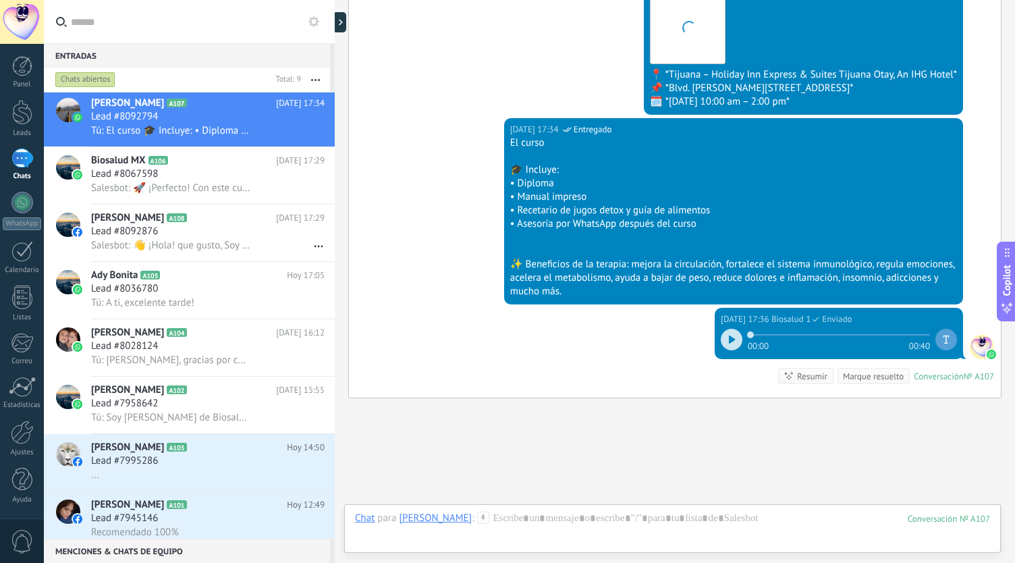
scroll to position [593, 0]
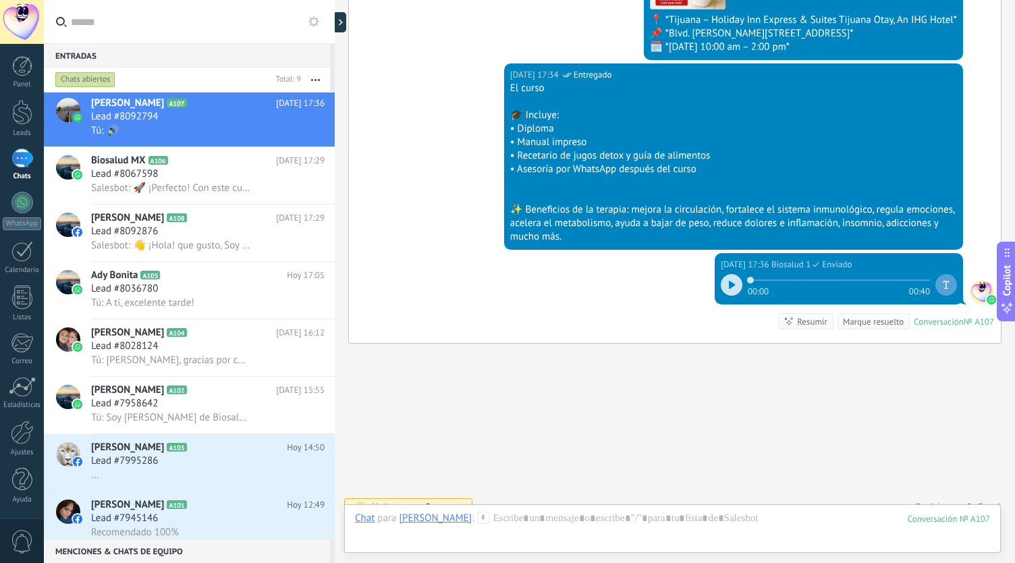
click at [732, 274] on div at bounding box center [732, 285] width 22 height 22
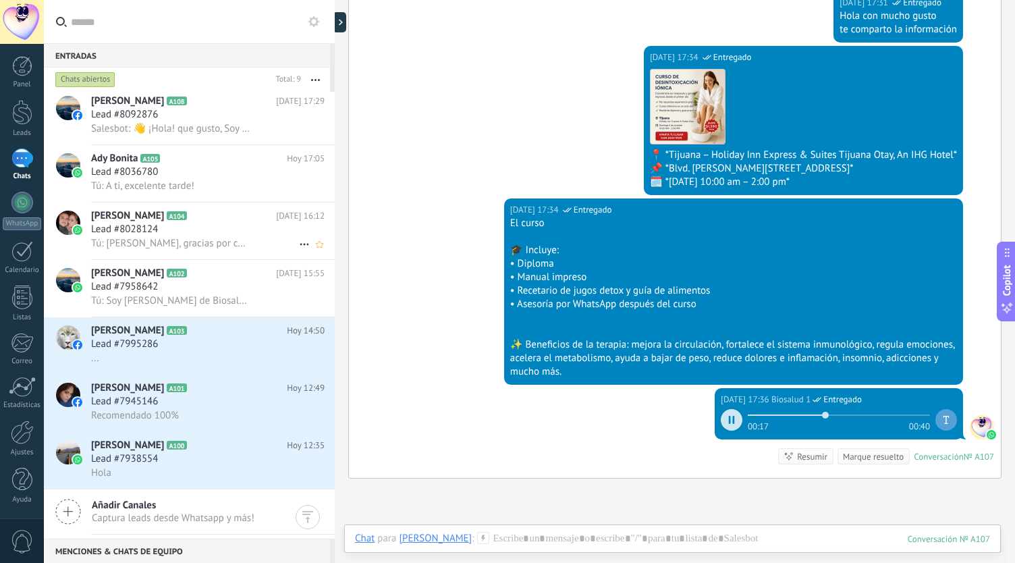
scroll to position [0, 0]
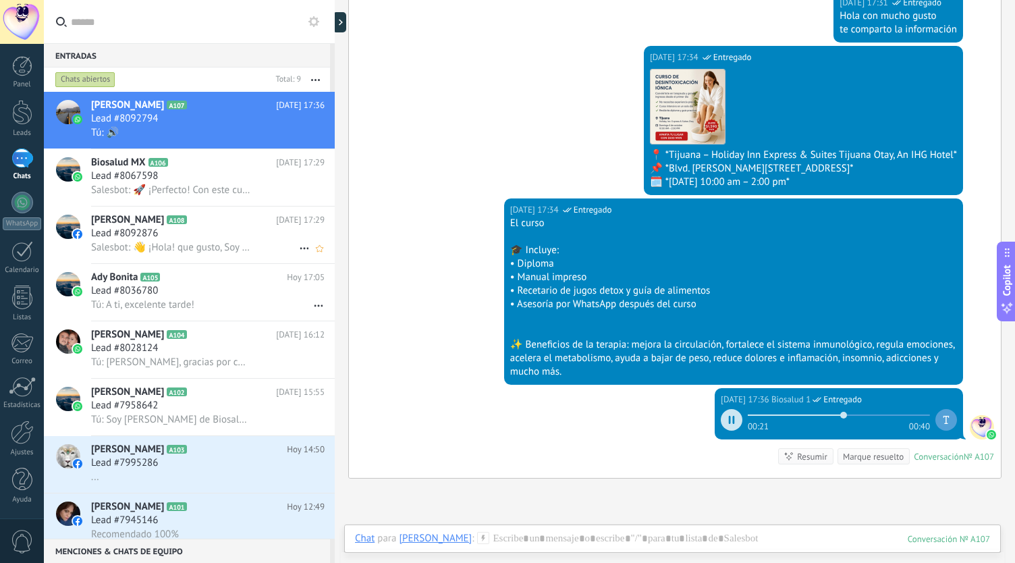
click at [205, 221] on icon at bounding box center [197, 219] width 13 height 13
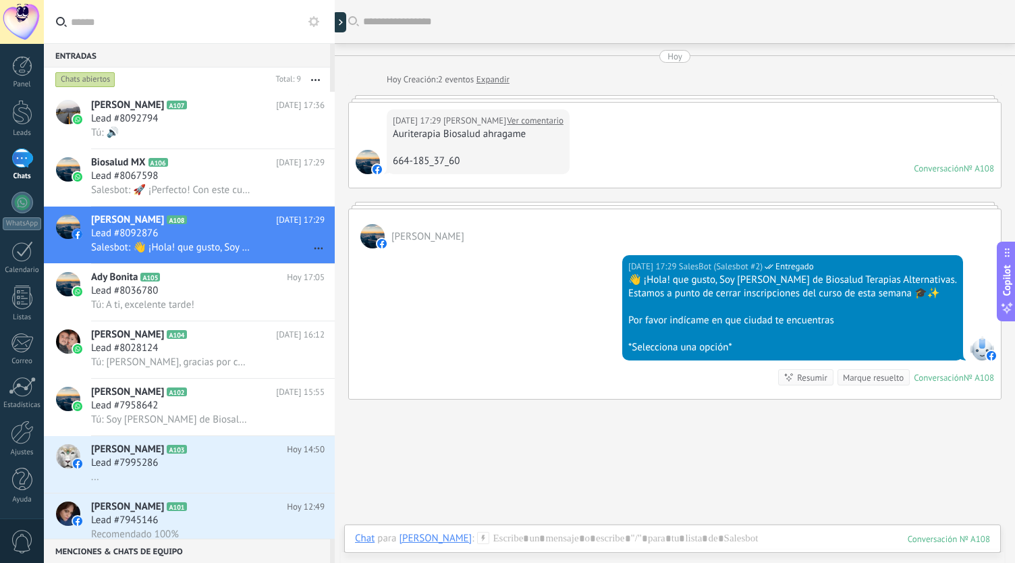
click at [526, 116] on link "Ver comentario" at bounding box center [535, 120] width 57 height 13
